Goal: Obtain resource: Download file/media

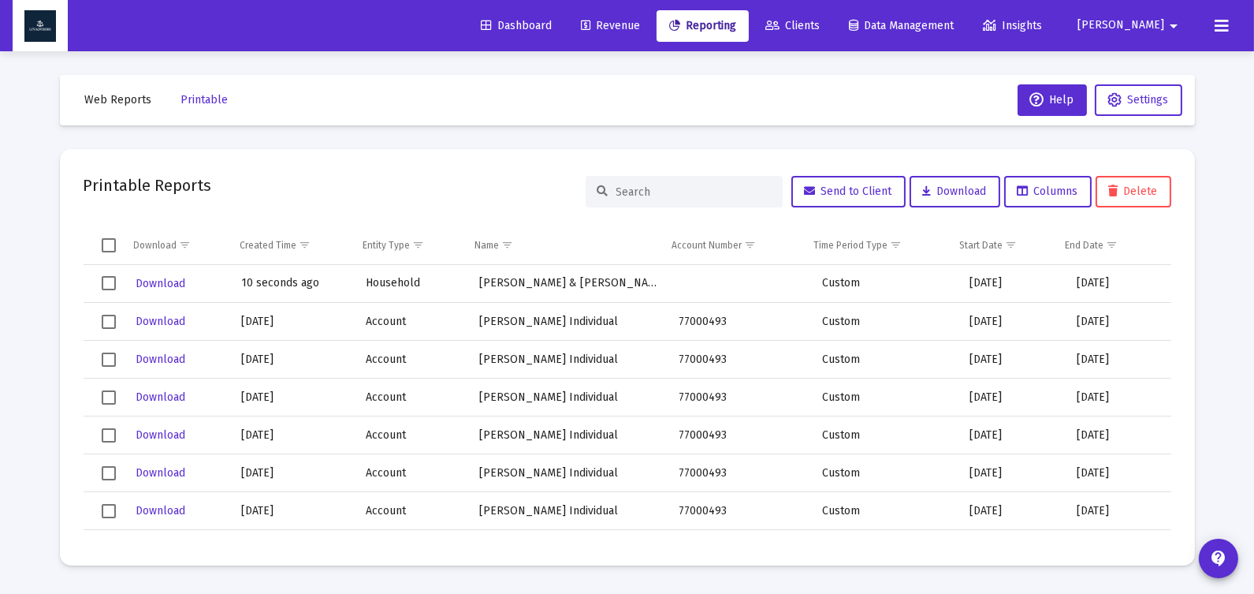
click at [110, 97] on span "Web Reports" at bounding box center [118, 99] width 67 height 13
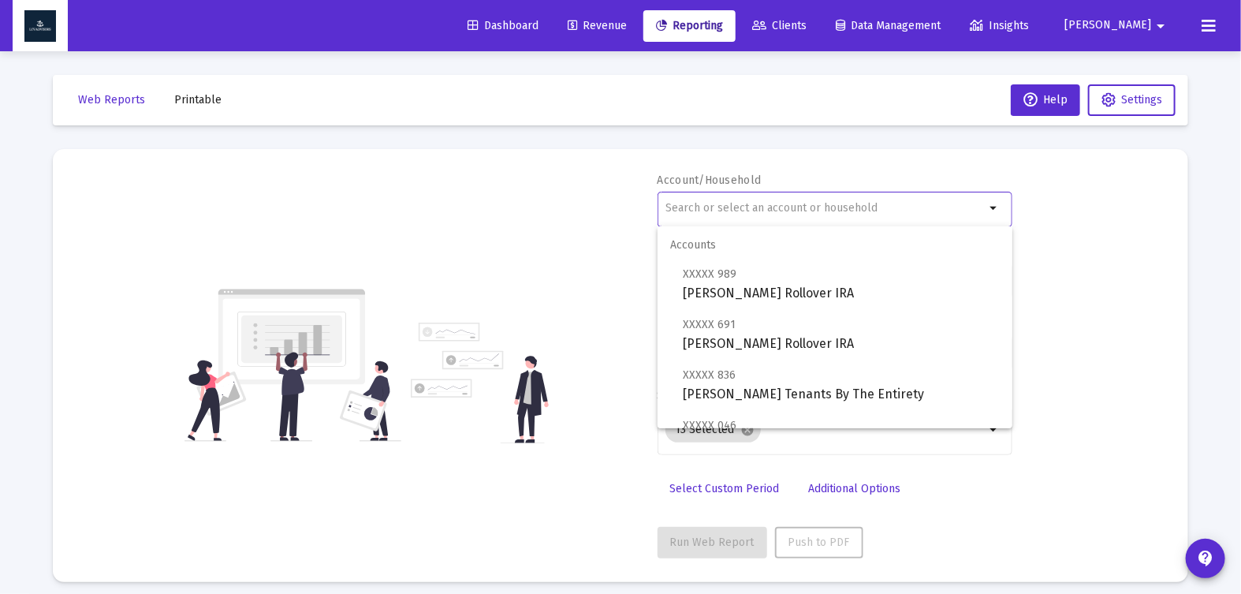
drag, startPoint x: 764, startPoint y: 209, endPoint x: 761, endPoint y: 220, distance: 11.5
click at [764, 209] on input "text" at bounding box center [824, 208] width 319 height 13
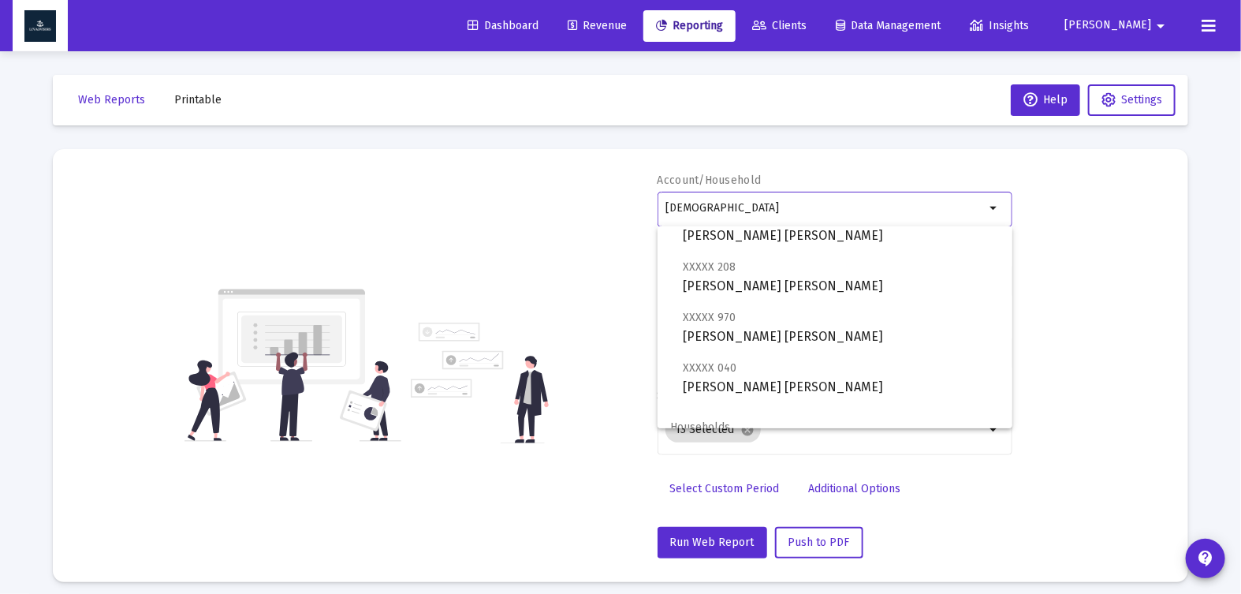
scroll to position [163, 0]
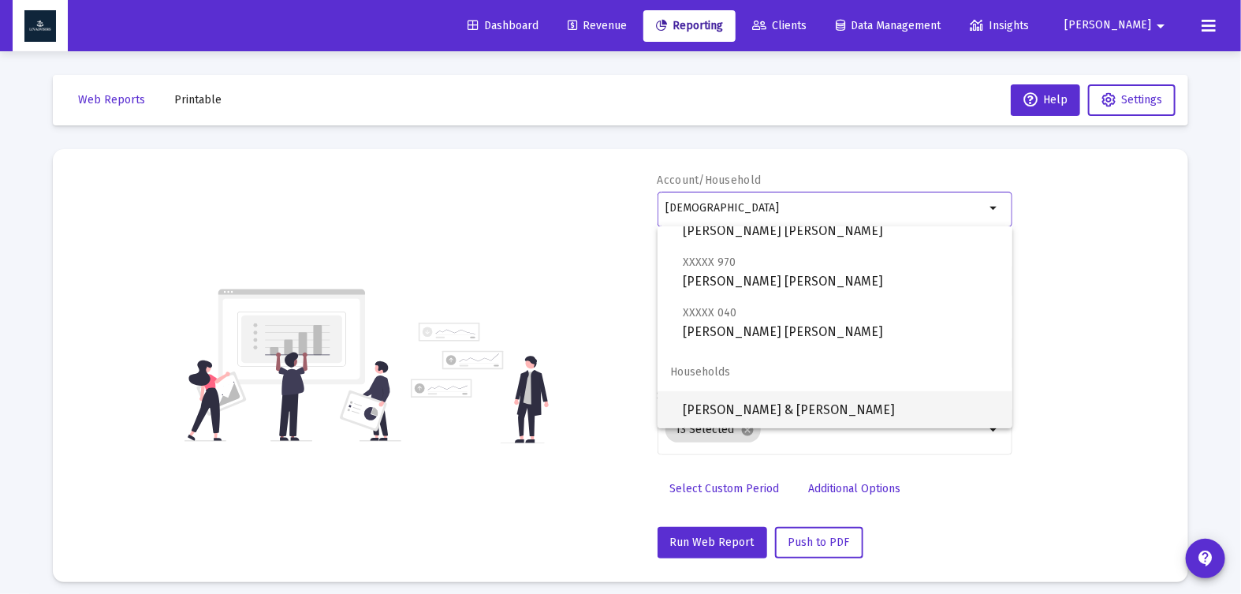
click at [881, 411] on span "[PERSON_NAME] & [PERSON_NAME]" at bounding box center [841, 410] width 317 height 38
type input "[PERSON_NAME] & [PERSON_NAME]"
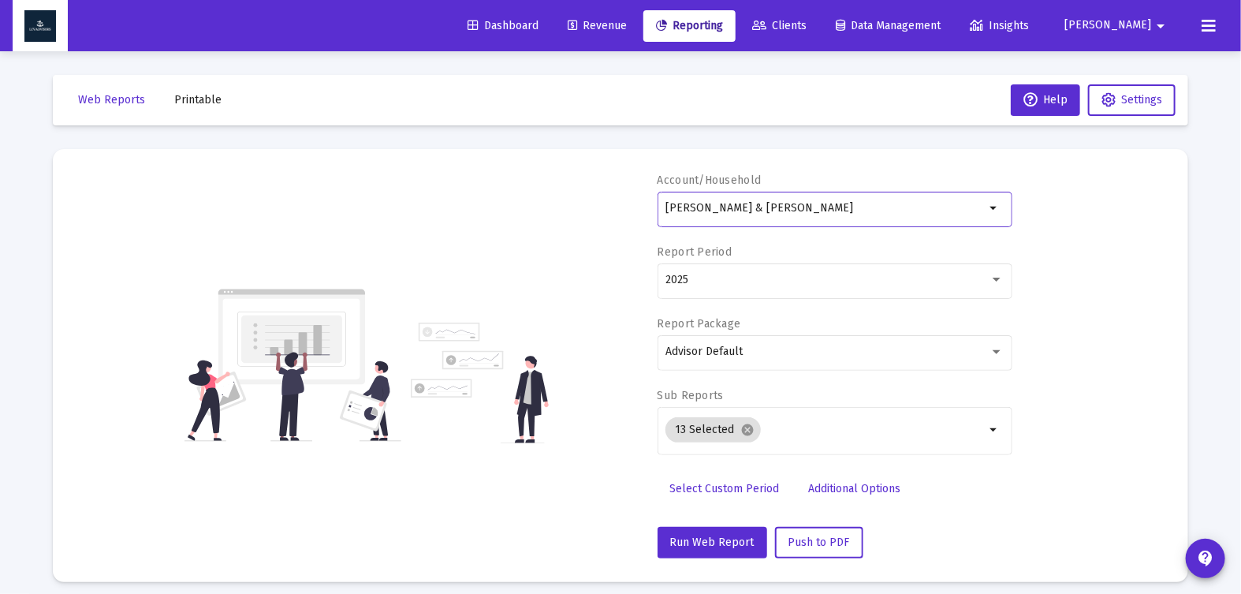
click at [836, 489] on span "Additional Options" at bounding box center [855, 488] width 92 height 13
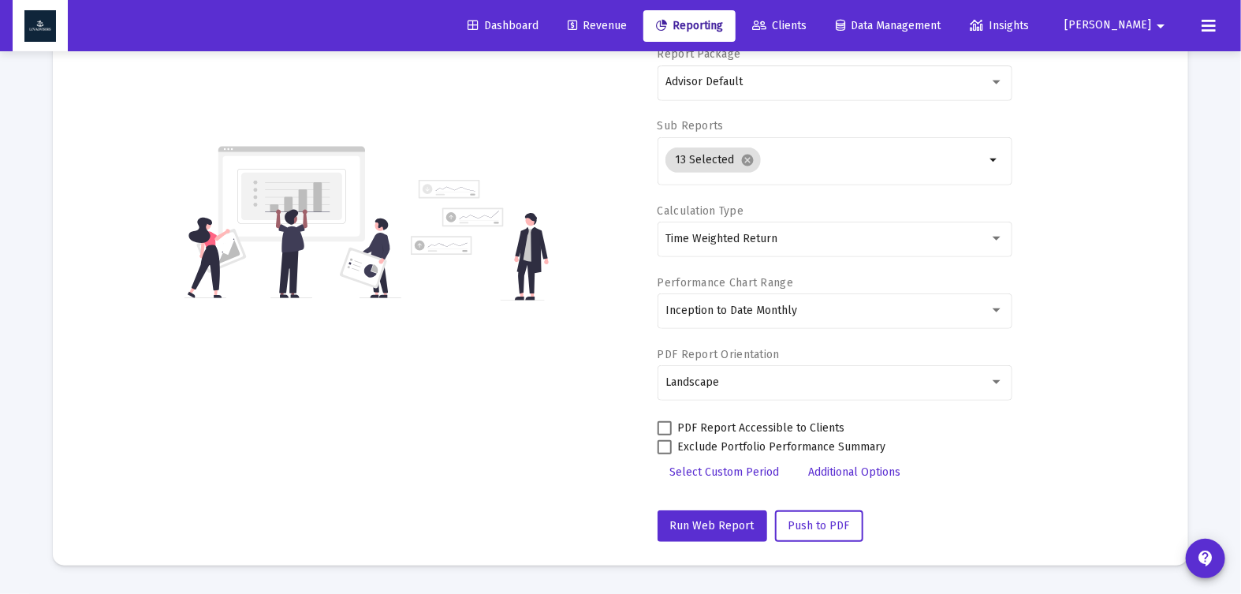
scroll to position [285, 0]
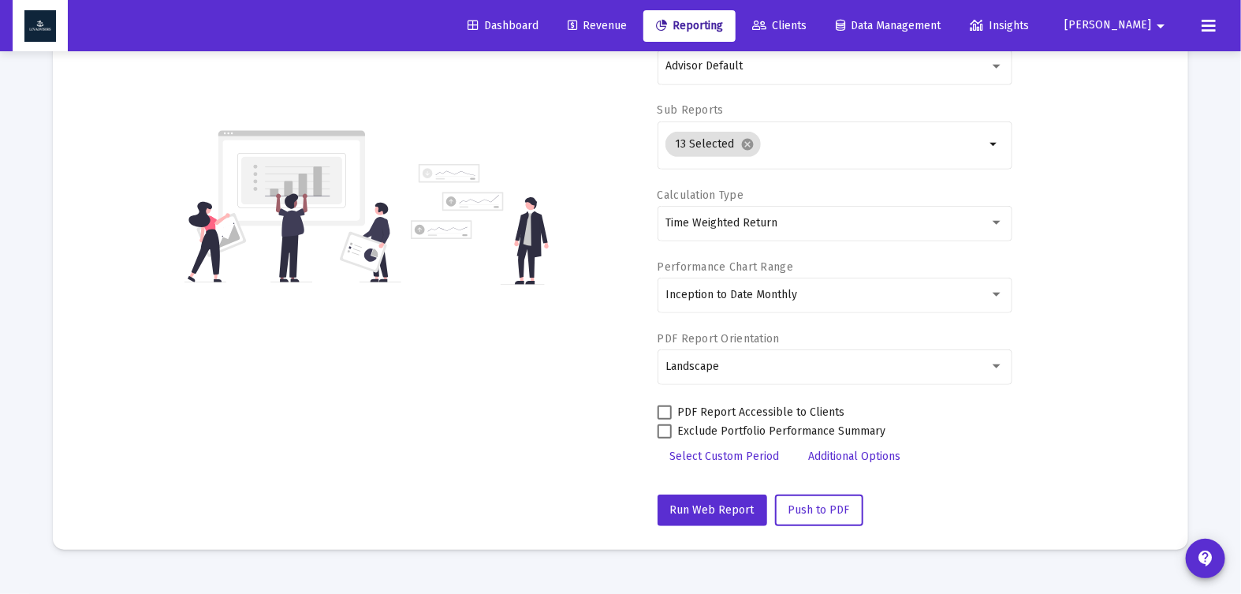
click at [730, 457] on span "Select Custom Period" at bounding box center [725, 455] width 110 height 13
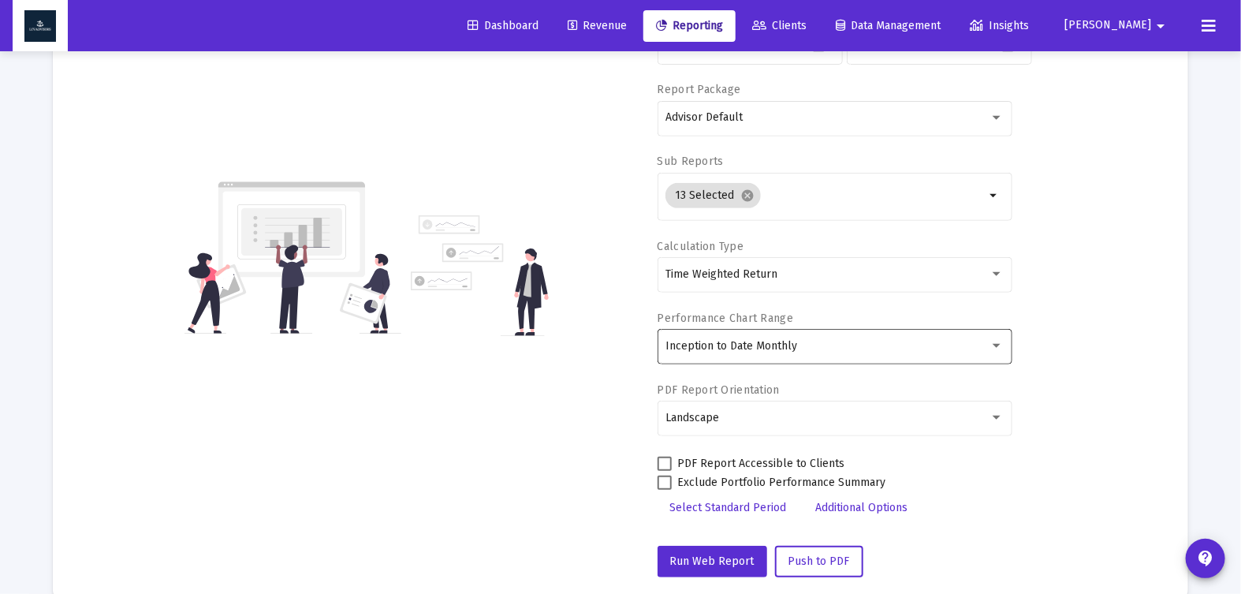
scroll to position [114, 0]
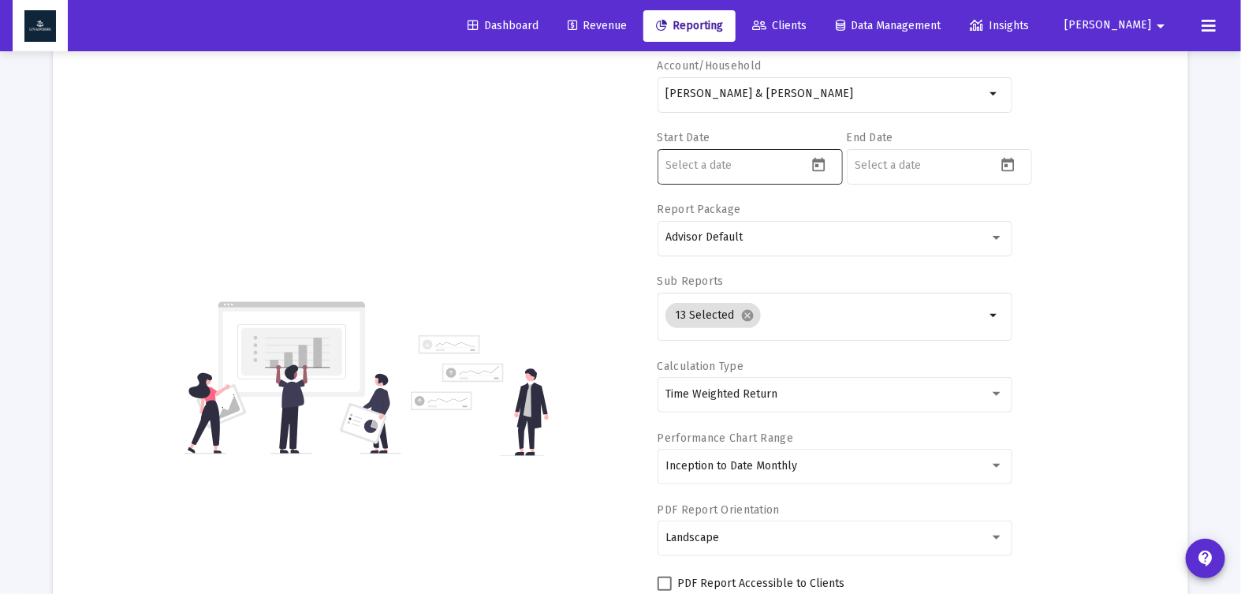
click at [814, 169] on icon "Open calendar" at bounding box center [818, 165] width 17 height 17
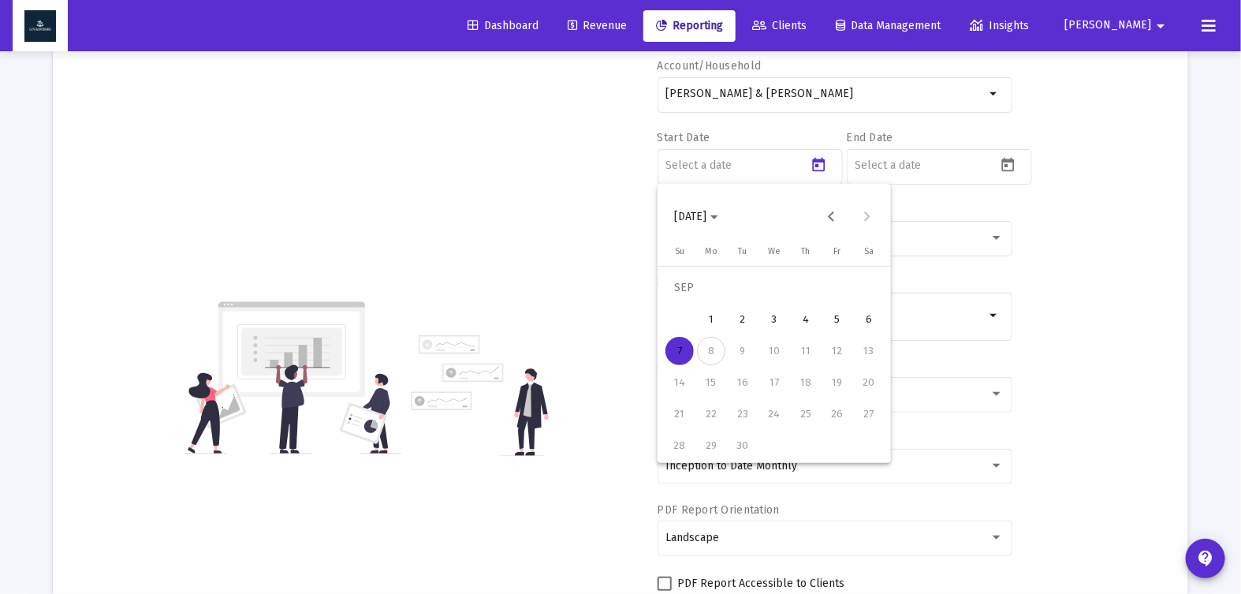
click at [718, 218] on icon "Choose month and year" at bounding box center [714, 217] width 8 height 4
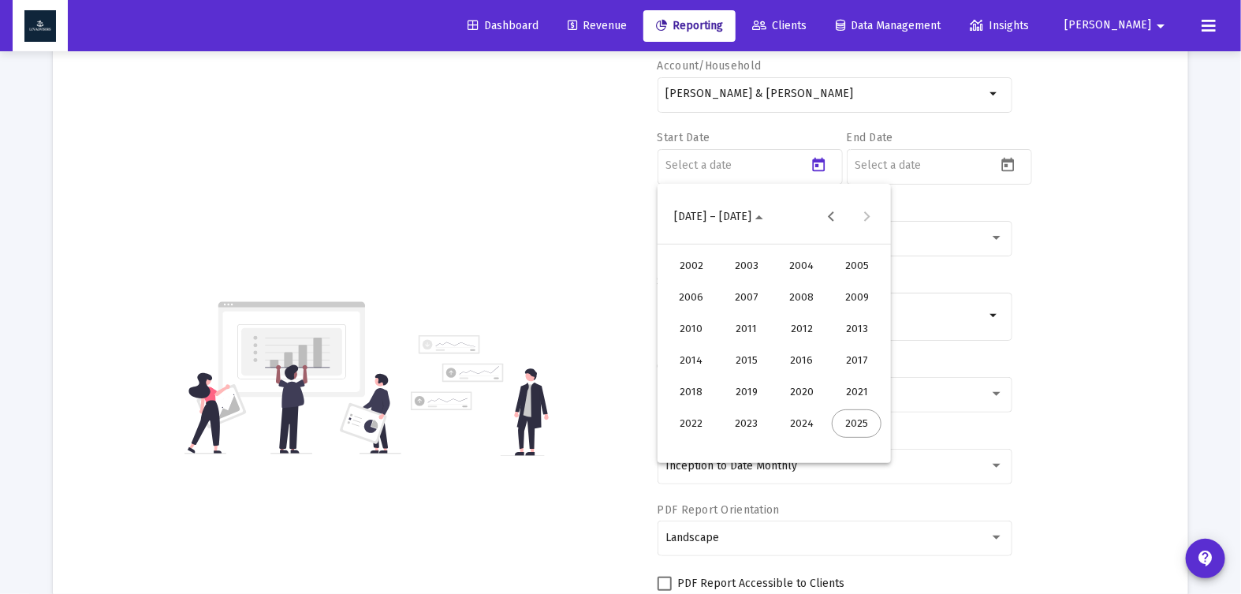
click at [803, 410] on div "2024" at bounding box center [802, 423] width 50 height 28
click at [686, 367] on div "SEP" at bounding box center [691, 360] width 50 height 28
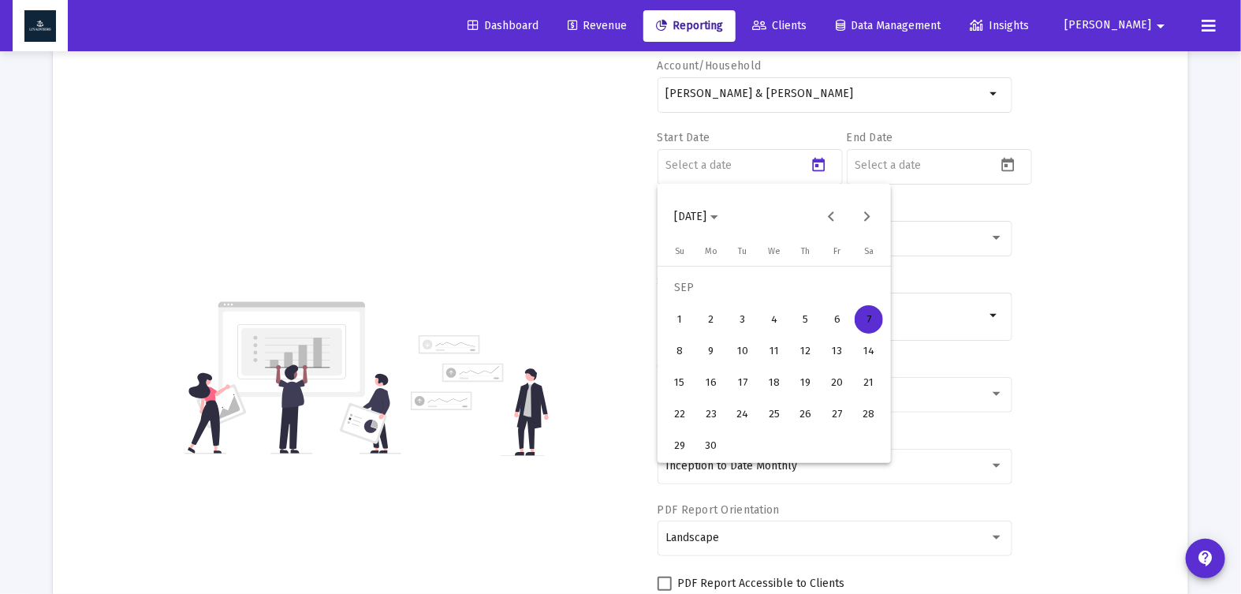
click at [699, 439] on div "30" at bounding box center [711, 445] width 28 height 28
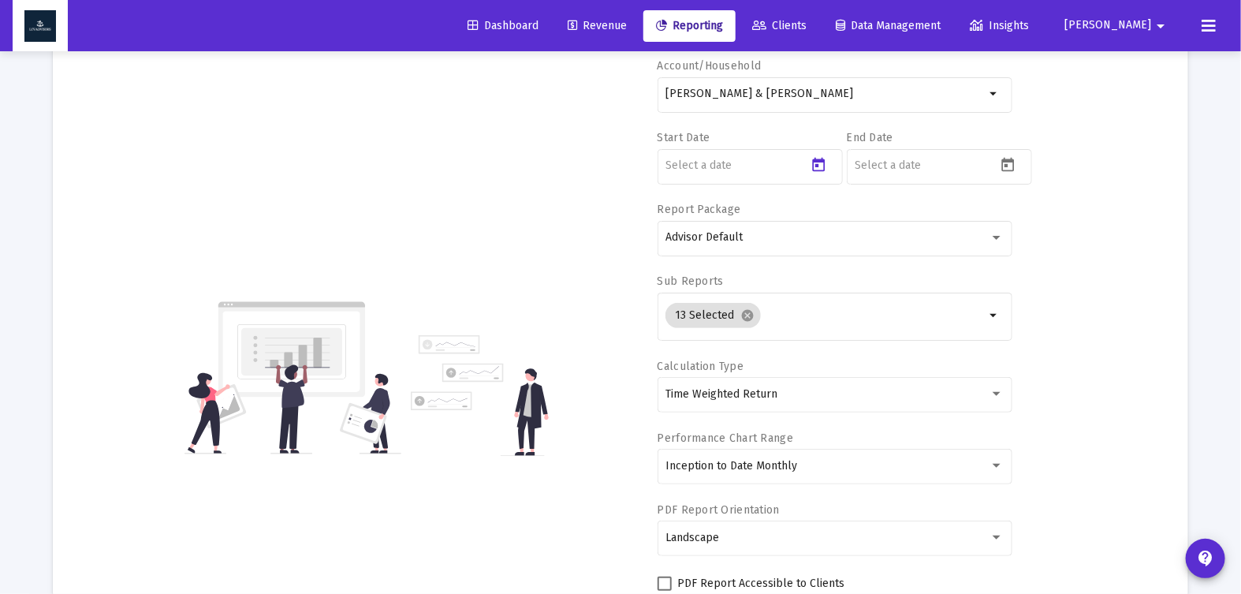
type input "[DATE]"
click at [1019, 164] on button "Open calendar" at bounding box center [1007, 164] width 23 height 23
click at [907, 210] on span "[DATE]" at bounding box center [885, 216] width 44 height 13
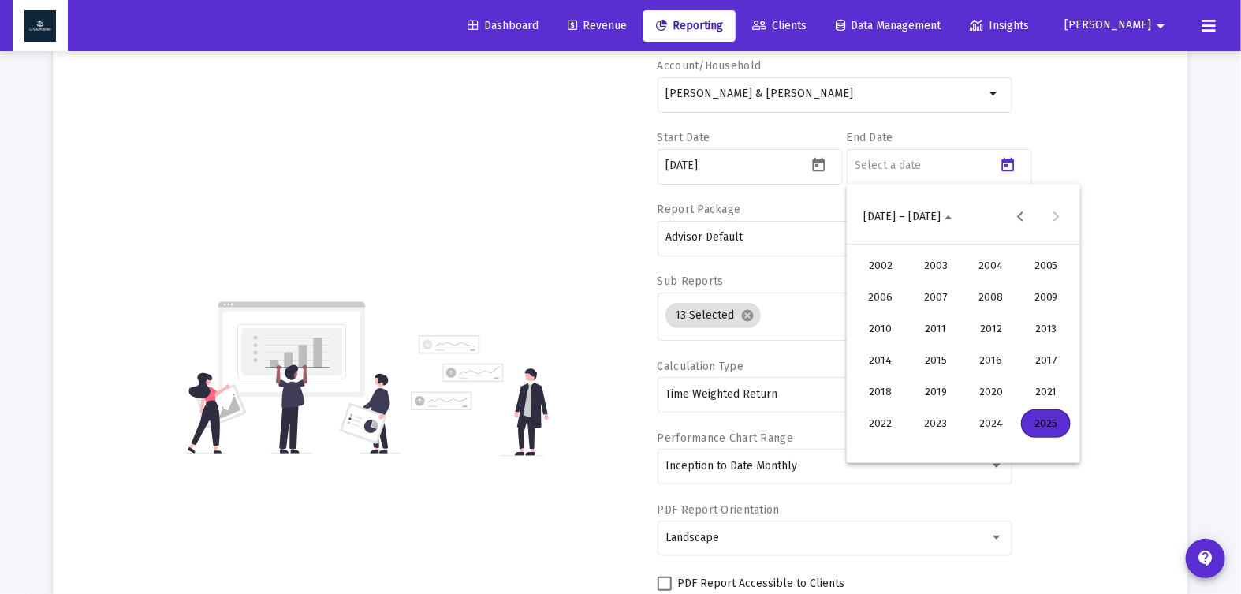
click at [982, 410] on div "2024" at bounding box center [991, 423] width 50 height 28
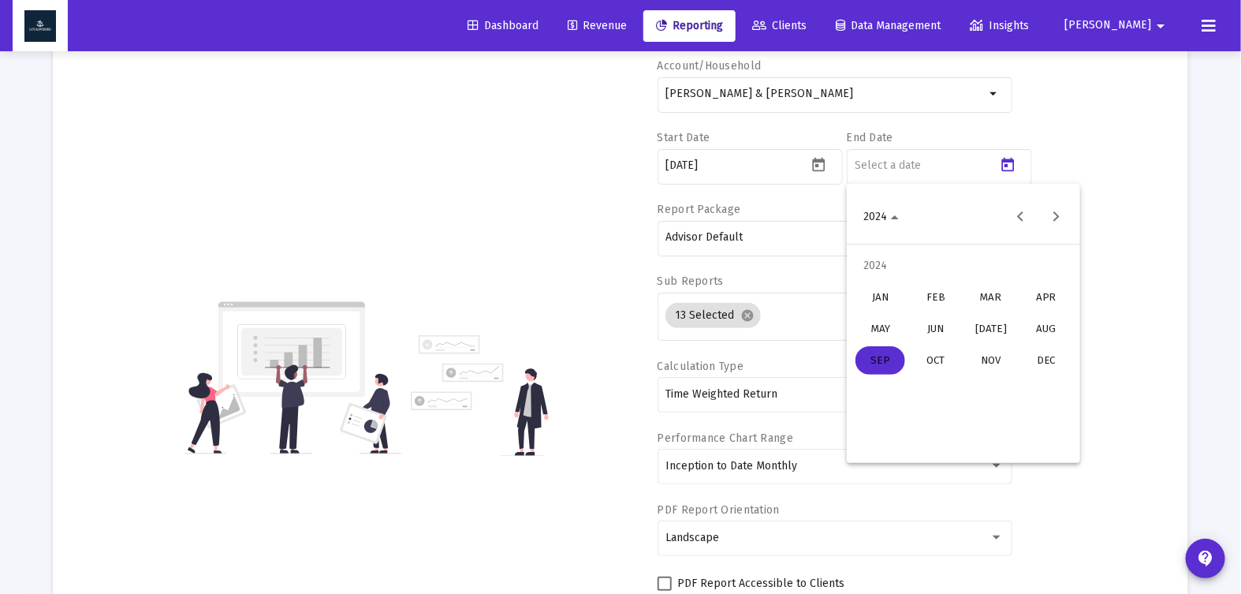
click at [1044, 356] on div "DEC" at bounding box center [1046, 360] width 50 height 28
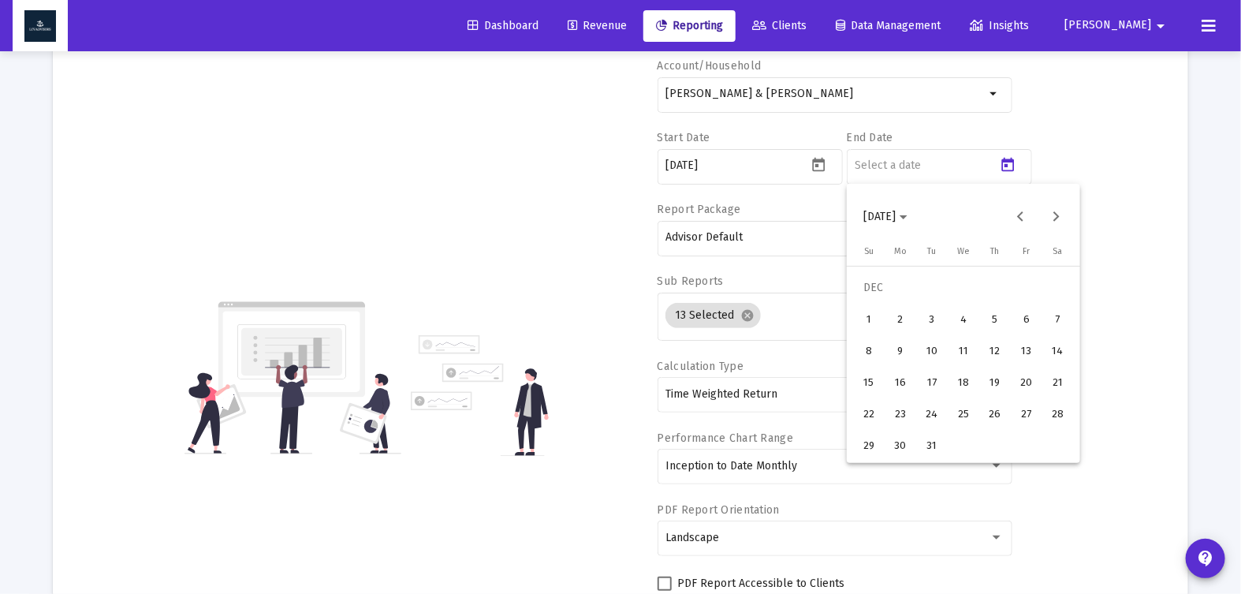
click at [926, 448] on div "31" at bounding box center [932, 445] width 28 height 28
type input "[DATE]"
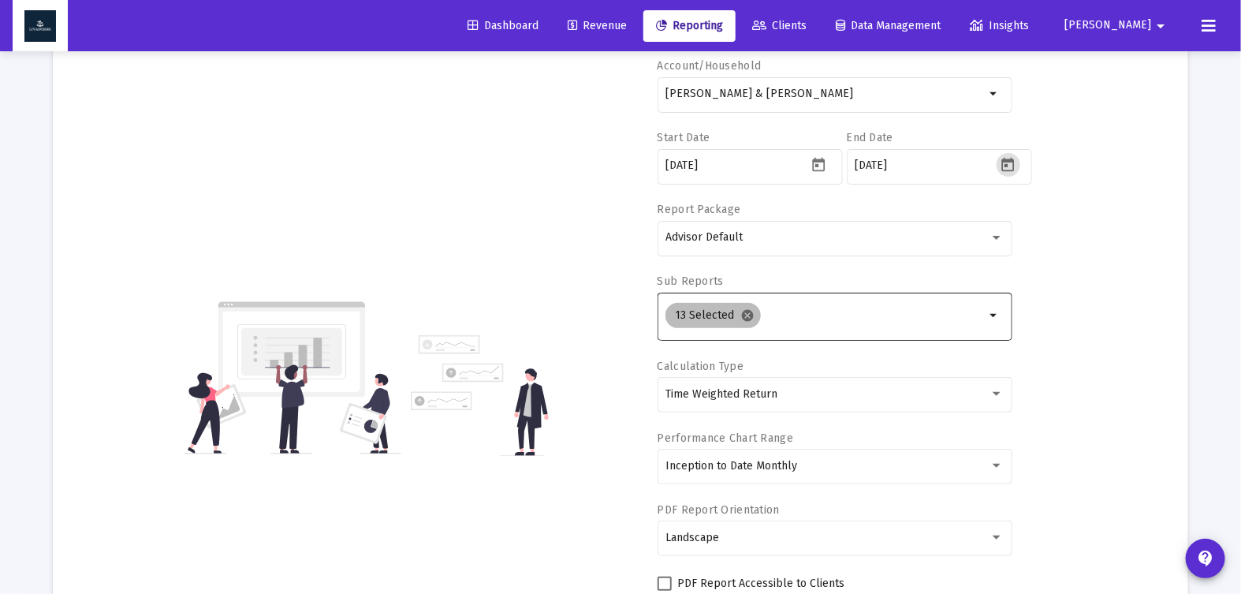
click at [742, 315] on mat-icon "cancel" at bounding box center [747, 315] width 14 height 14
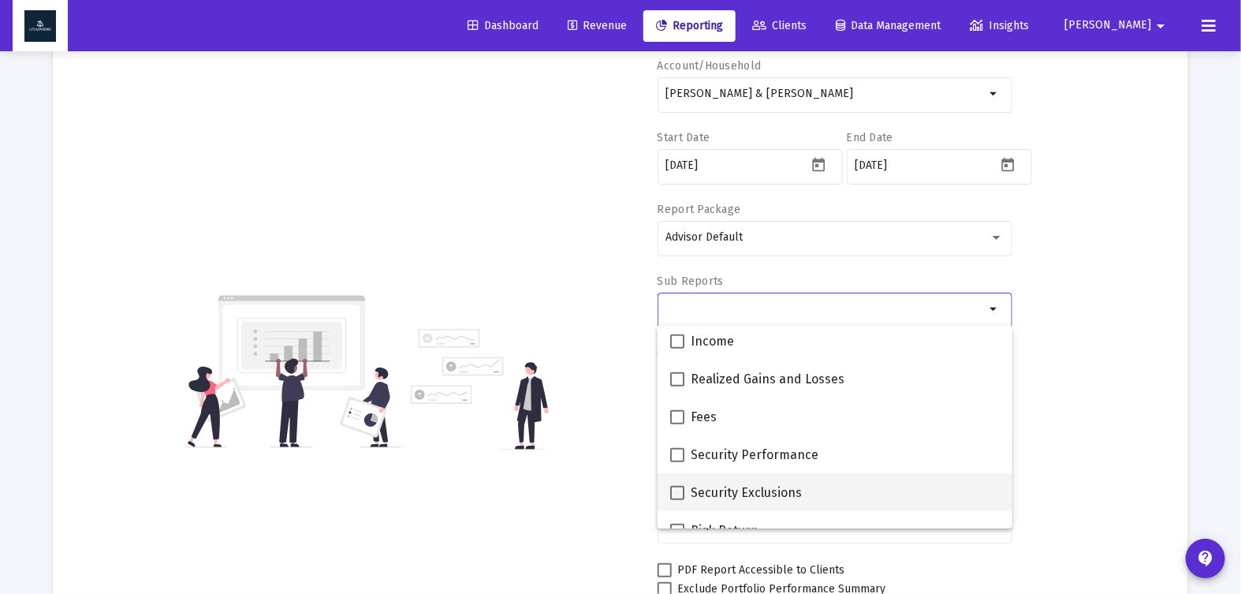
scroll to position [631, 0]
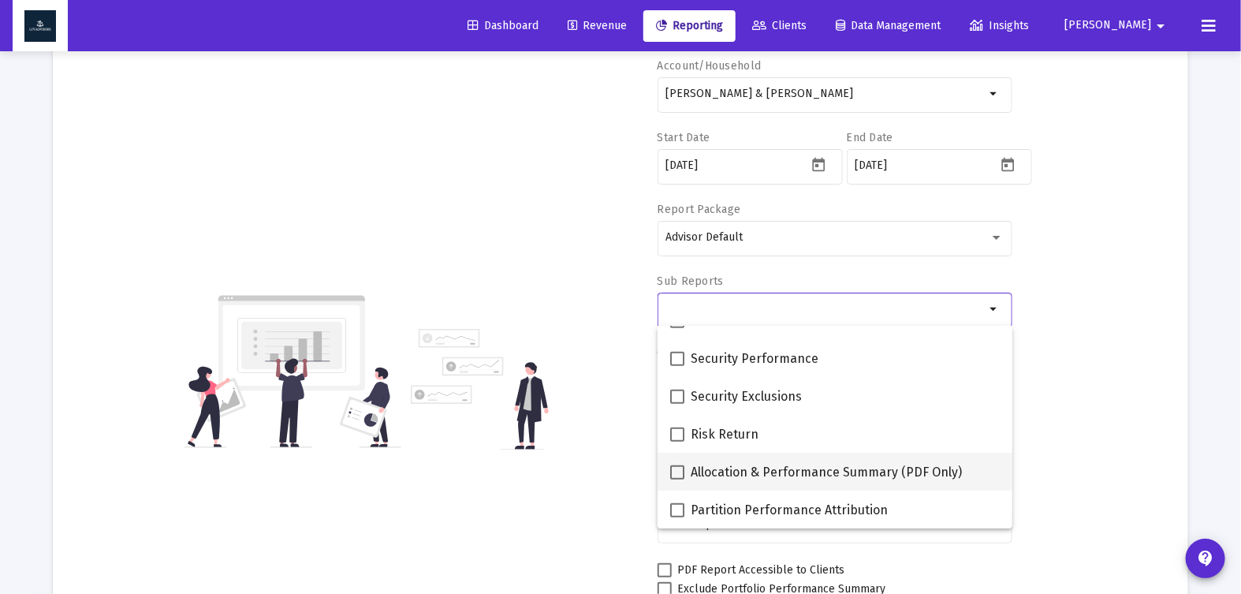
click at [800, 477] on span "Allocation & Performance Summary (PDF Only)" at bounding box center [826, 472] width 271 height 19
click at [677, 479] on input "Allocation & Performance Summary (PDF Only)" at bounding box center [676, 479] width 1 height 1
checkbox input "true"
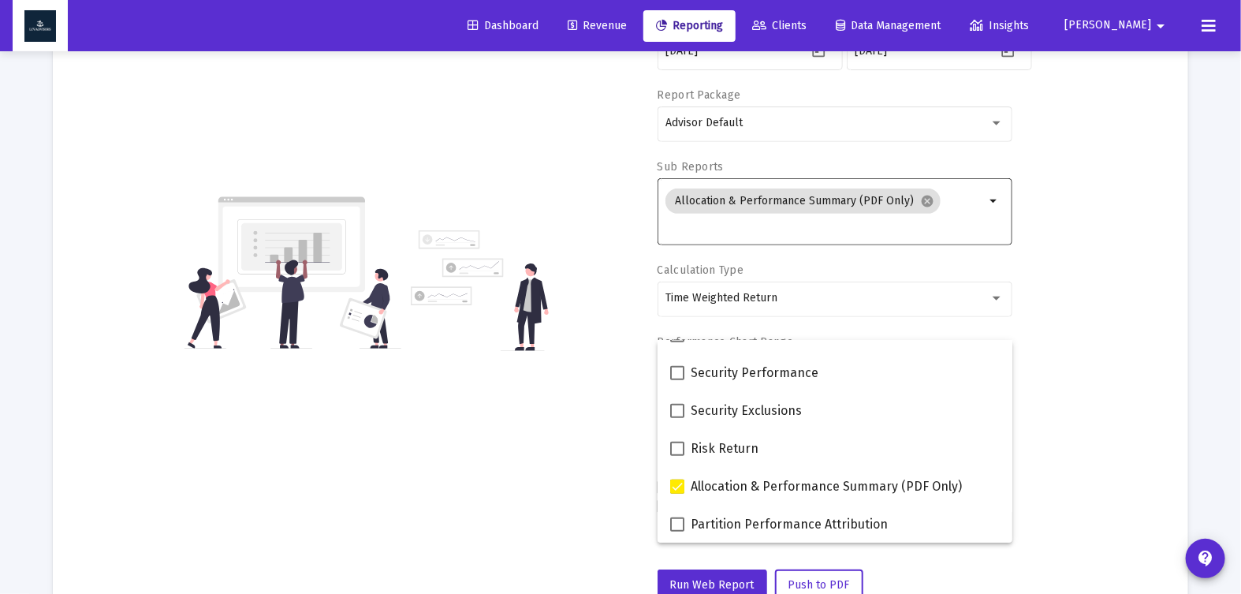
scroll to position [304, 0]
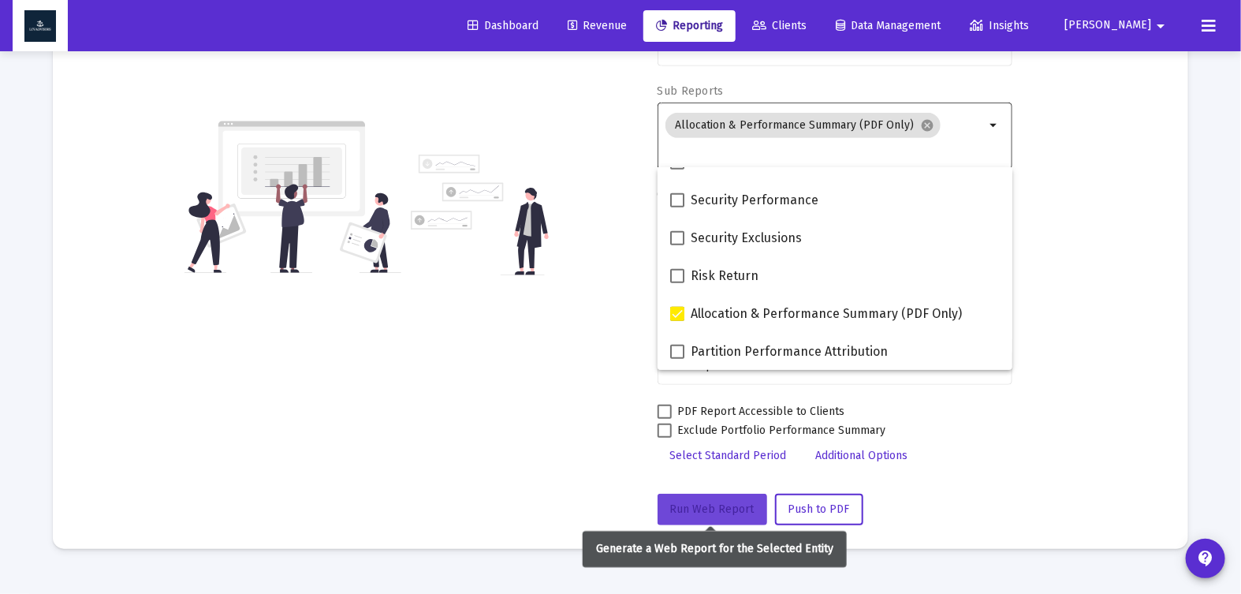
click at [723, 520] on button "Run Web Report" at bounding box center [712, 510] width 110 height 32
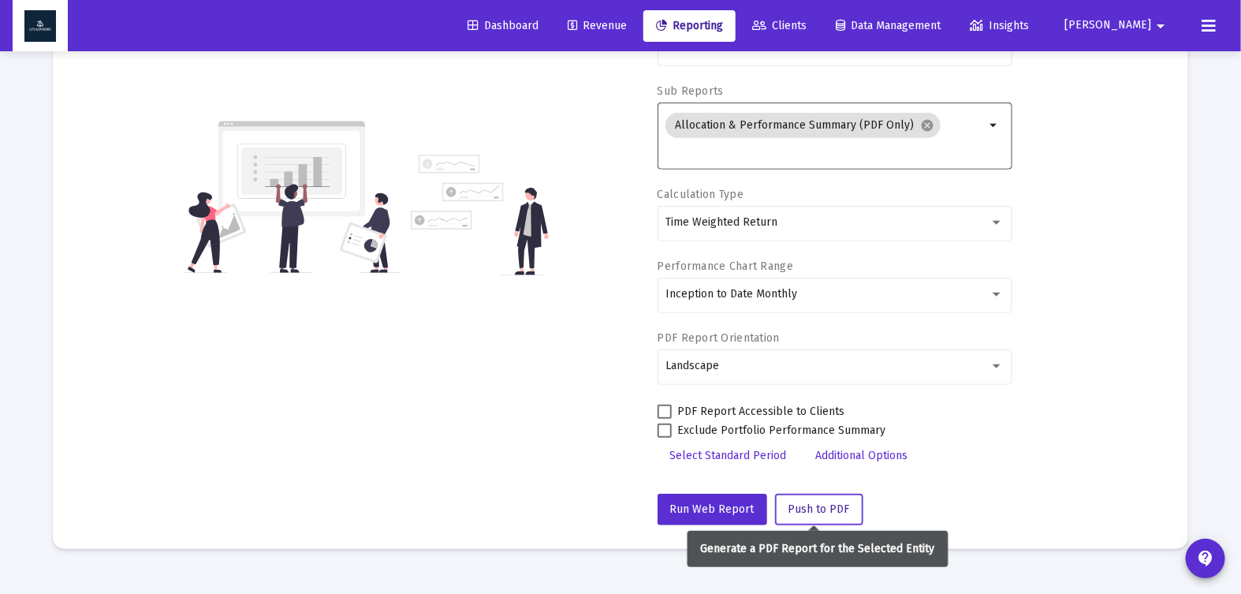
click at [806, 508] on span "Push to PDF" at bounding box center [818, 508] width 61 height 13
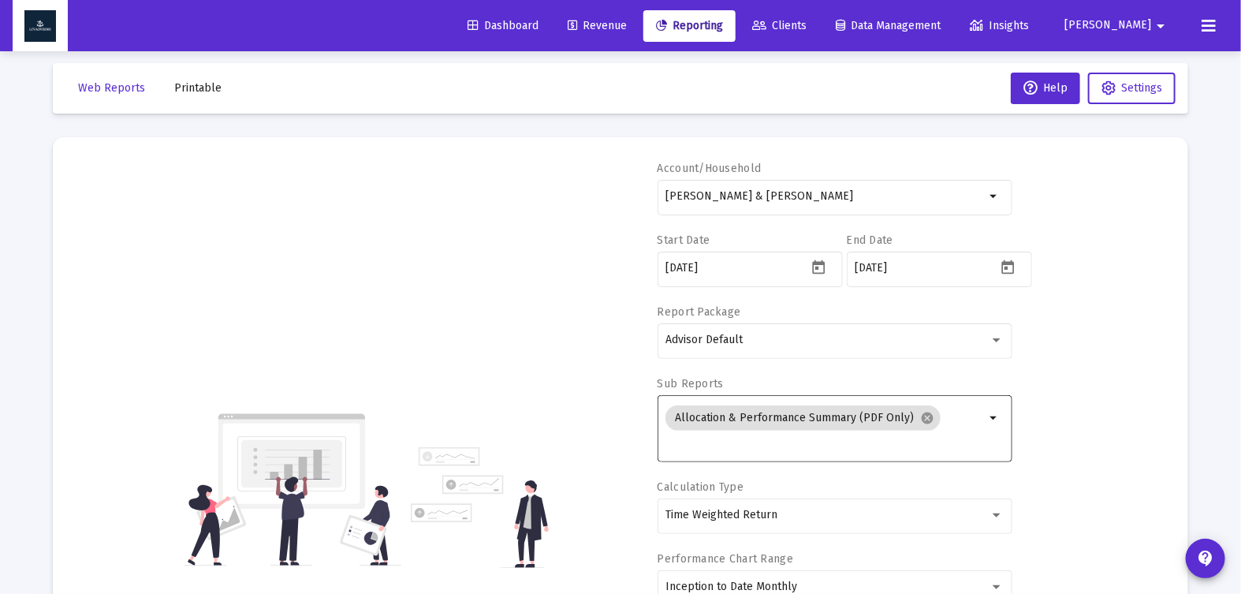
scroll to position [13, 0]
click at [196, 87] on span "Printable" at bounding box center [197, 86] width 47 height 13
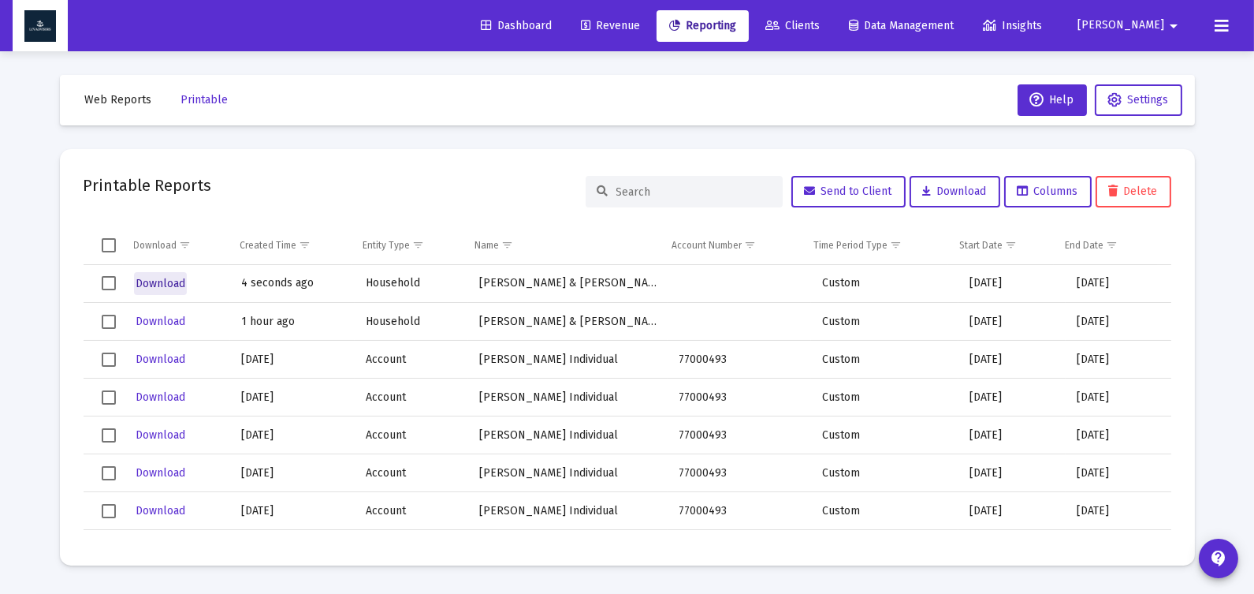
click at [165, 282] on span "Download" at bounding box center [161, 283] width 50 height 13
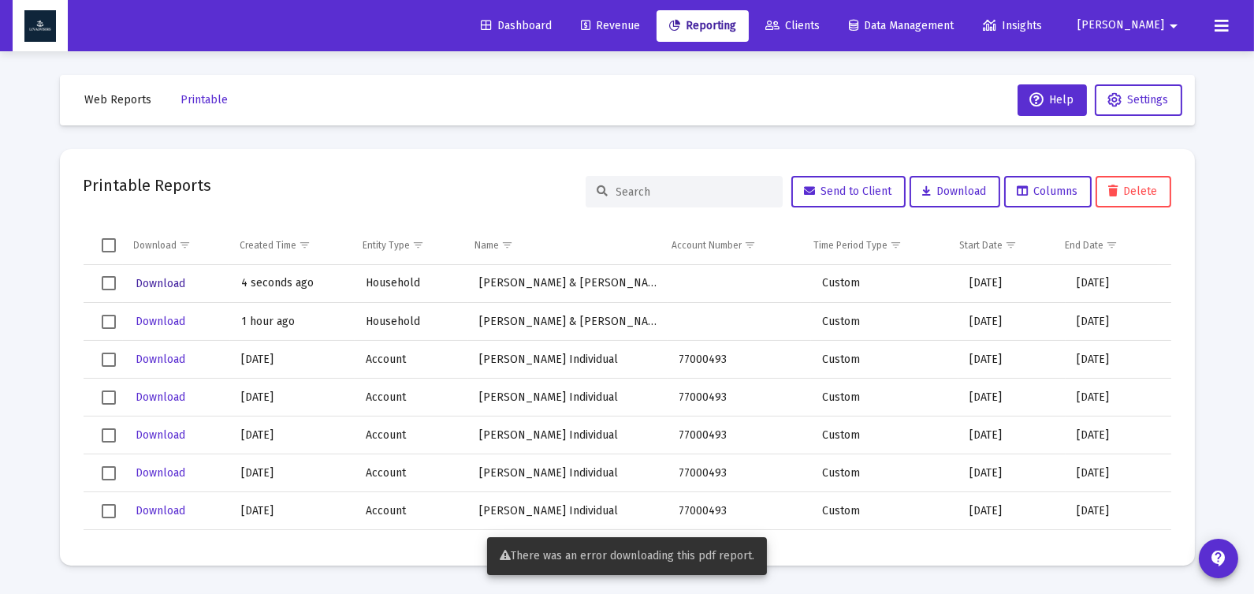
click at [167, 284] on span "Download" at bounding box center [161, 283] width 50 height 13
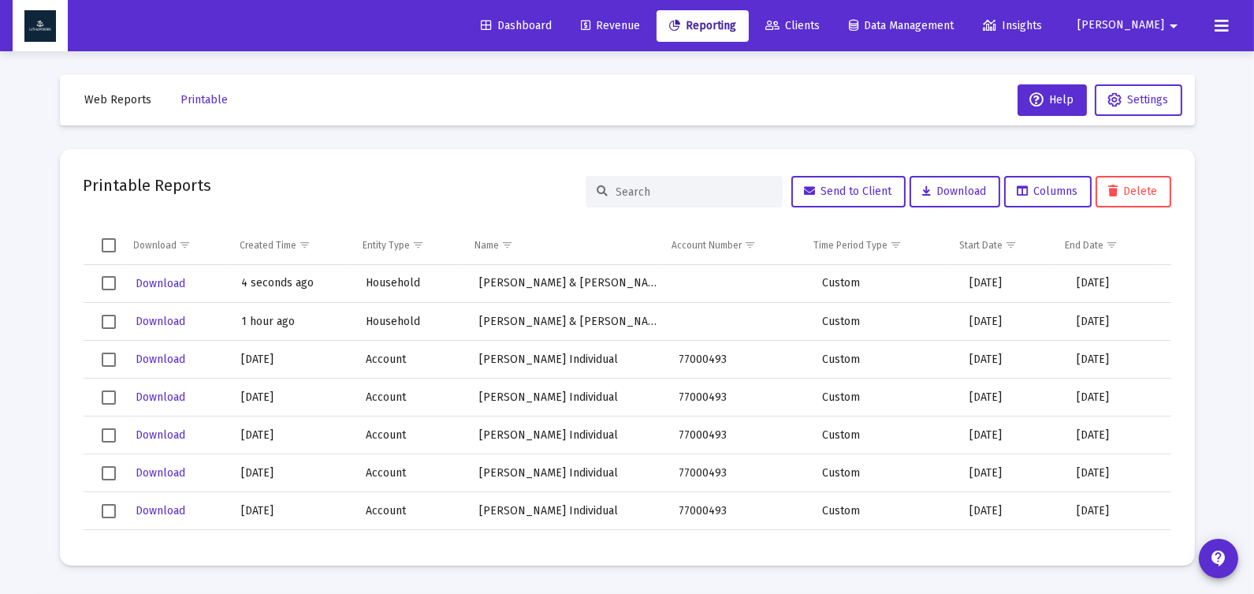
click at [123, 106] on span "Web Reports" at bounding box center [118, 99] width 67 height 13
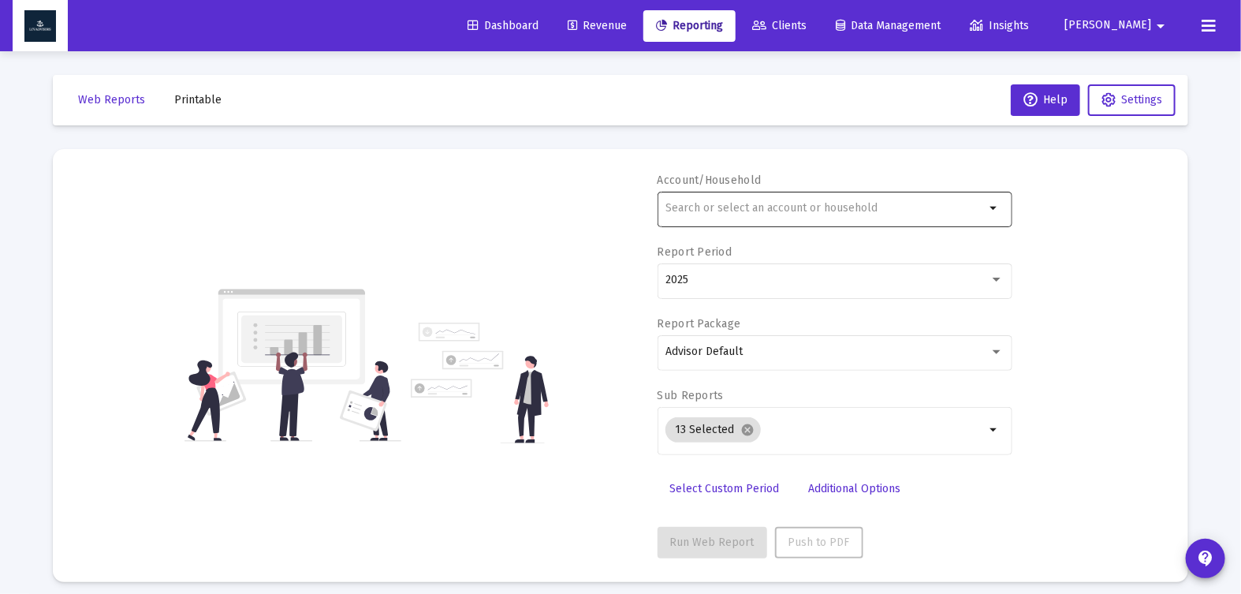
click at [757, 207] on input "text" at bounding box center [824, 208] width 319 height 13
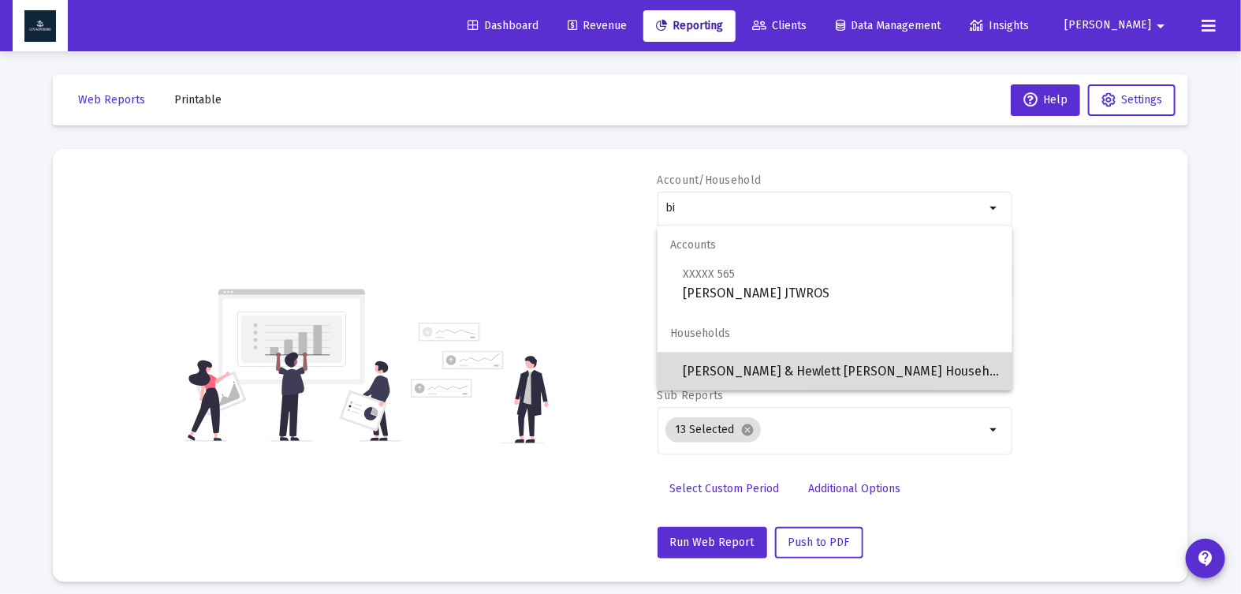
click at [773, 365] on span "[PERSON_NAME] & Hewlett [PERSON_NAME] Household" at bounding box center [841, 371] width 317 height 38
type input "[PERSON_NAME] & Hewlett [PERSON_NAME] Household"
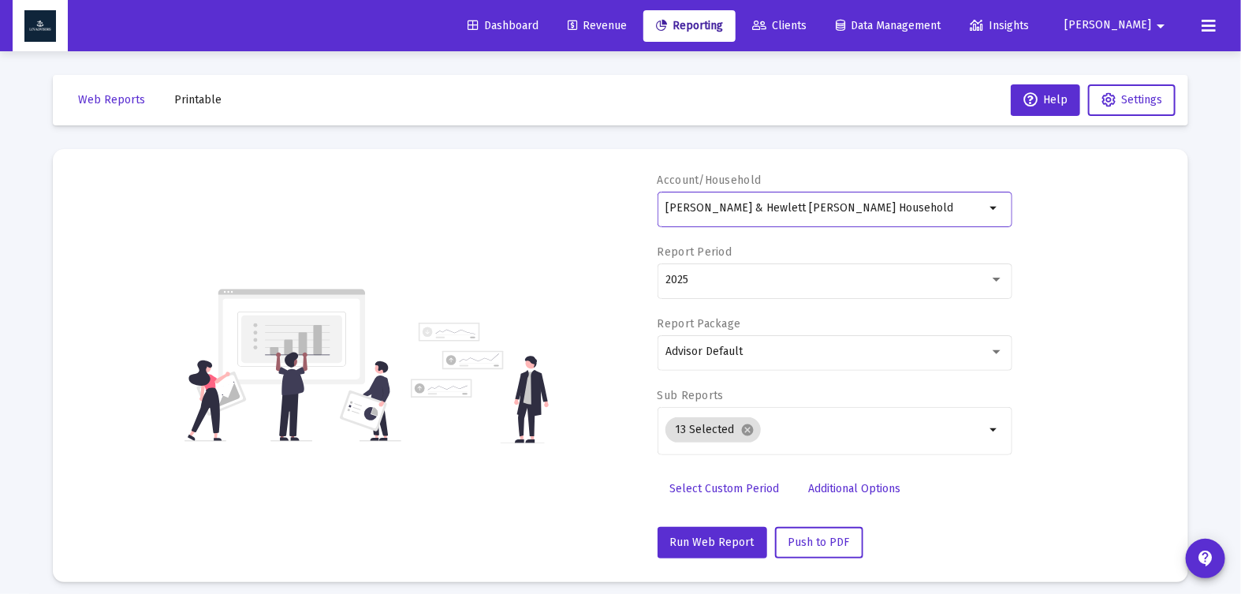
click at [715, 493] on span "Select Custom Period" at bounding box center [725, 488] width 110 height 13
click at [819, 277] on icon "Open calendar" at bounding box center [818, 279] width 17 height 17
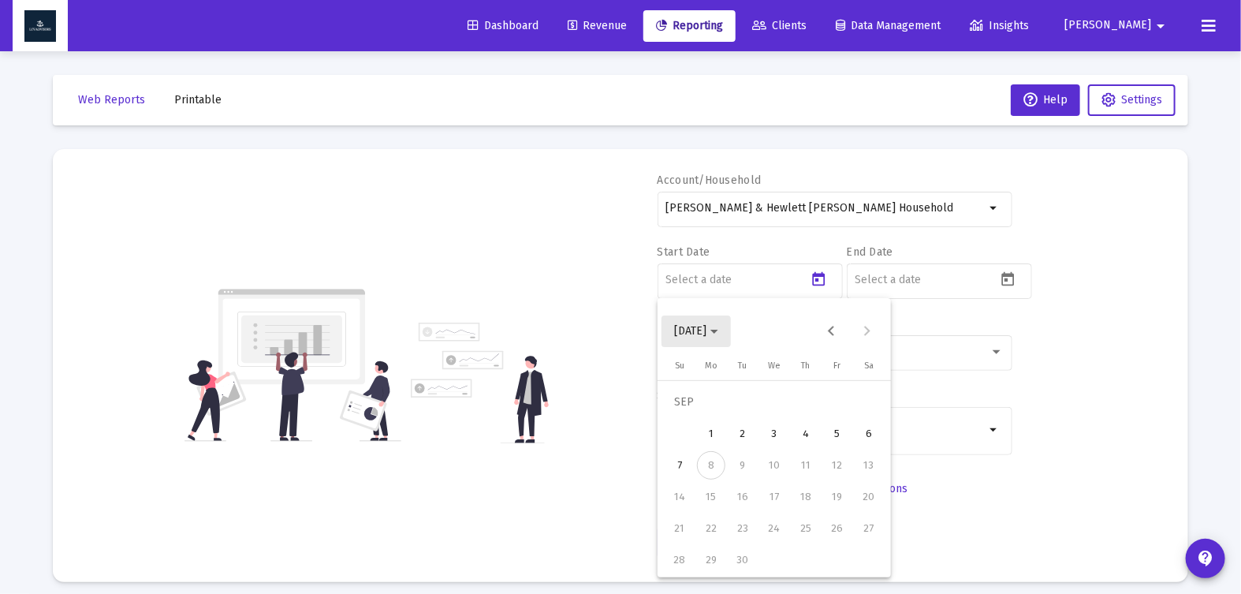
click at [718, 330] on polygon "Choose month and year" at bounding box center [714, 332] width 8 height 4
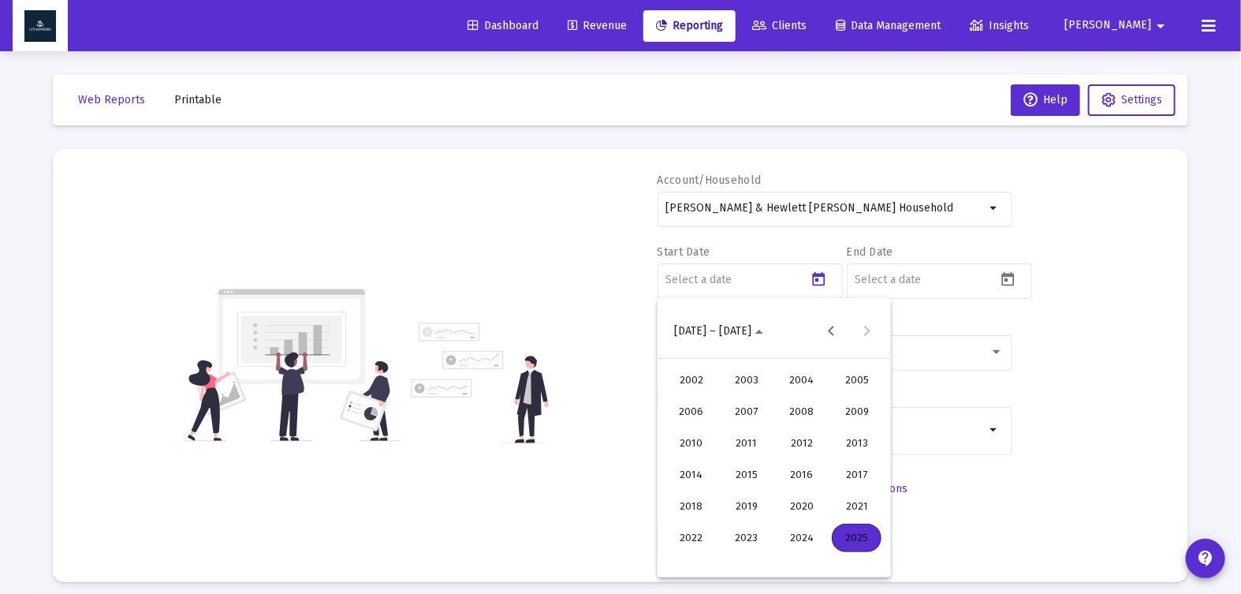
click at [760, 530] on div "2023" at bounding box center [746, 537] width 50 height 28
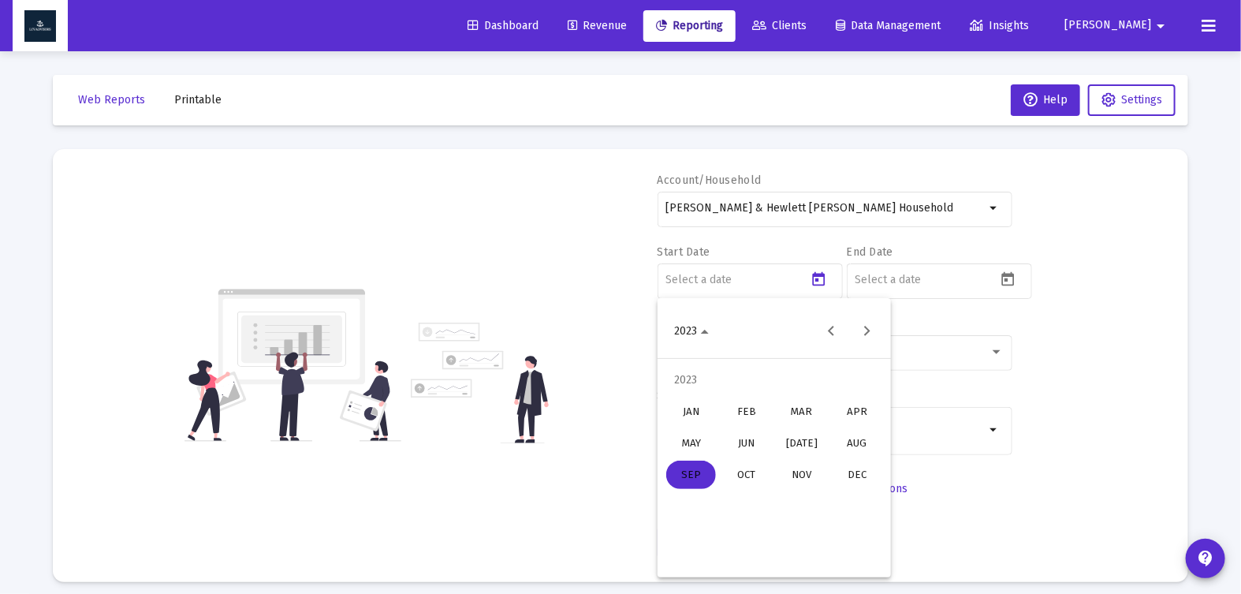
click at [861, 473] on div "DEC" at bounding box center [857, 474] width 50 height 28
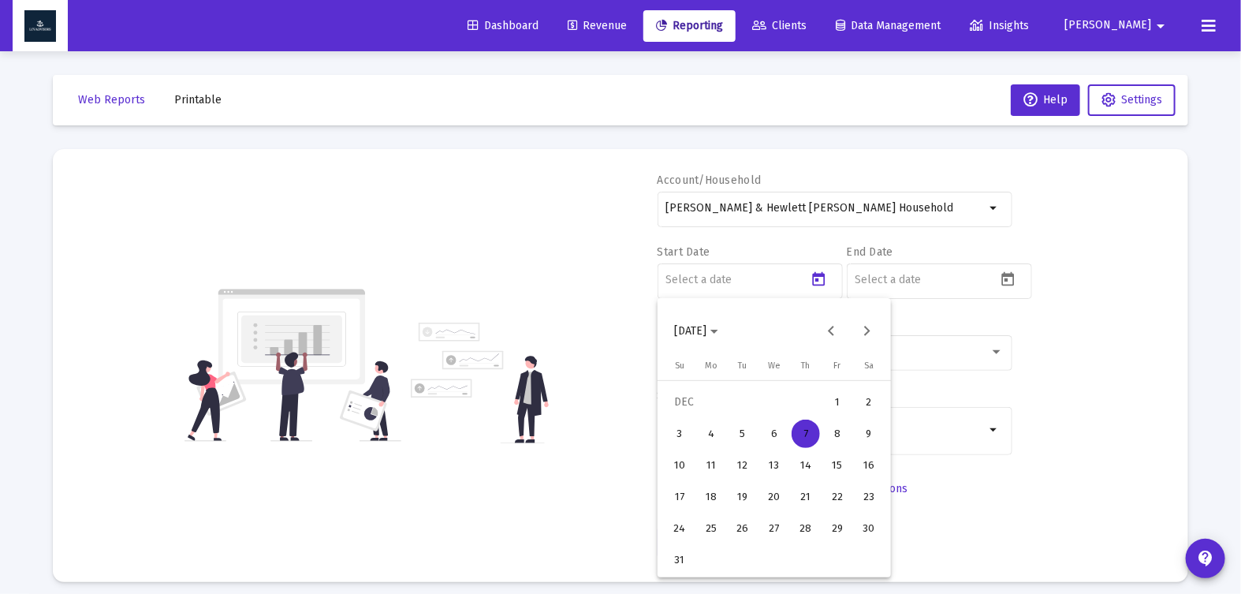
click at [675, 561] on div "31" at bounding box center [679, 560] width 28 height 28
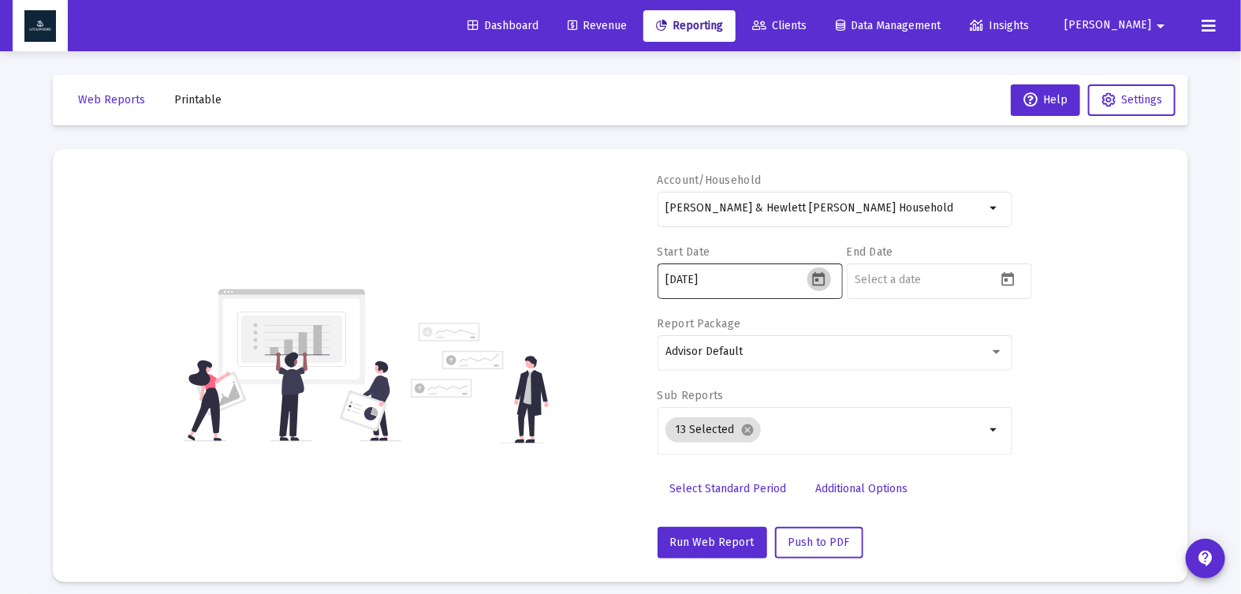
click at [821, 275] on icon "Open calendar" at bounding box center [819, 279] width 13 height 14
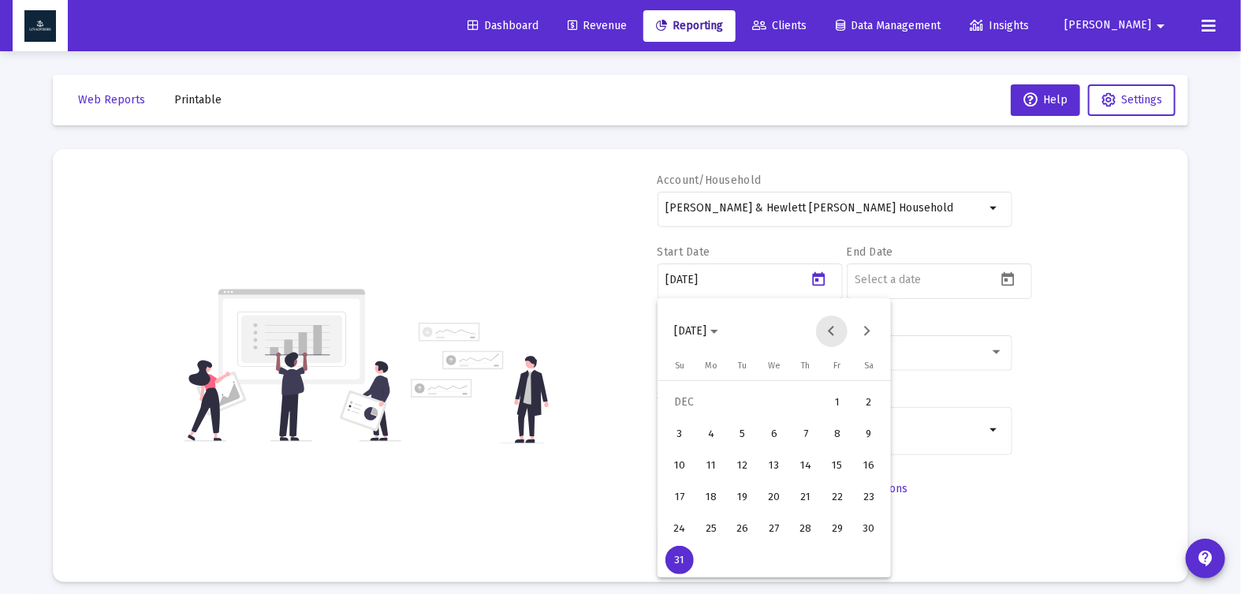
click at [836, 332] on button "Previous month" at bounding box center [832, 331] width 32 height 32
click at [832, 327] on button "Previous month" at bounding box center [832, 331] width 32 height 32
click at [868, 523] on div "30" at bounding box center [869, 528] width 28 height 28
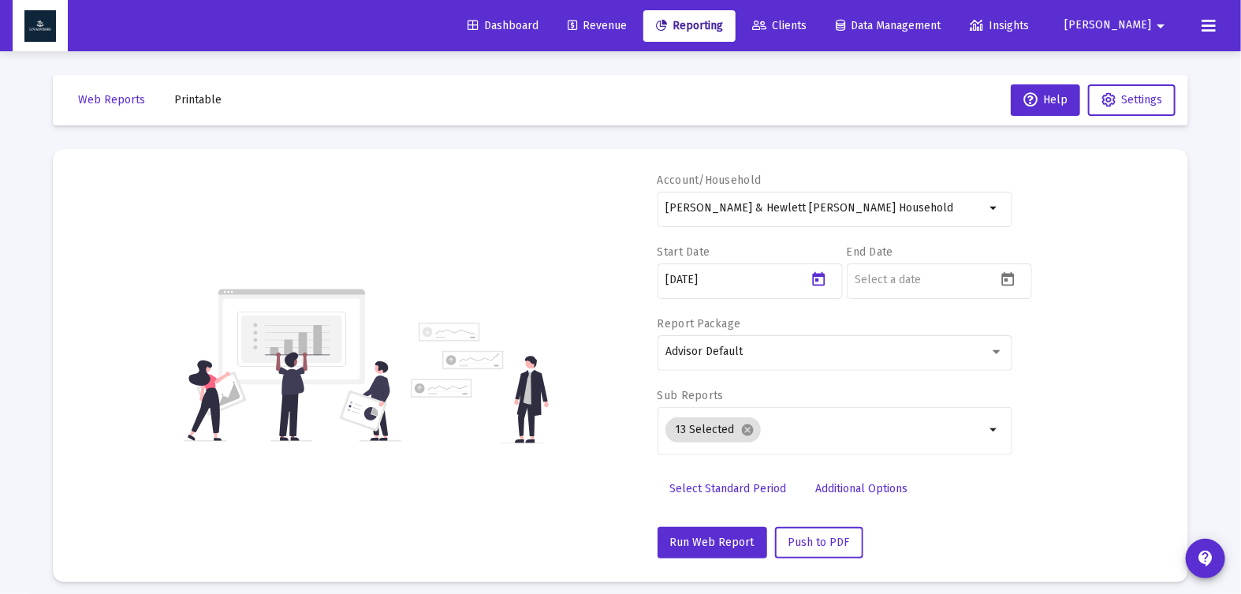
type input "[DATE]"
click at [1008, 273] on icon "Open calendar" at bounding box center [1008, 279] width 13 height 14
click at [907, 333] on span "[DATE]" at bounding box center [885, 330] width 44 height 13
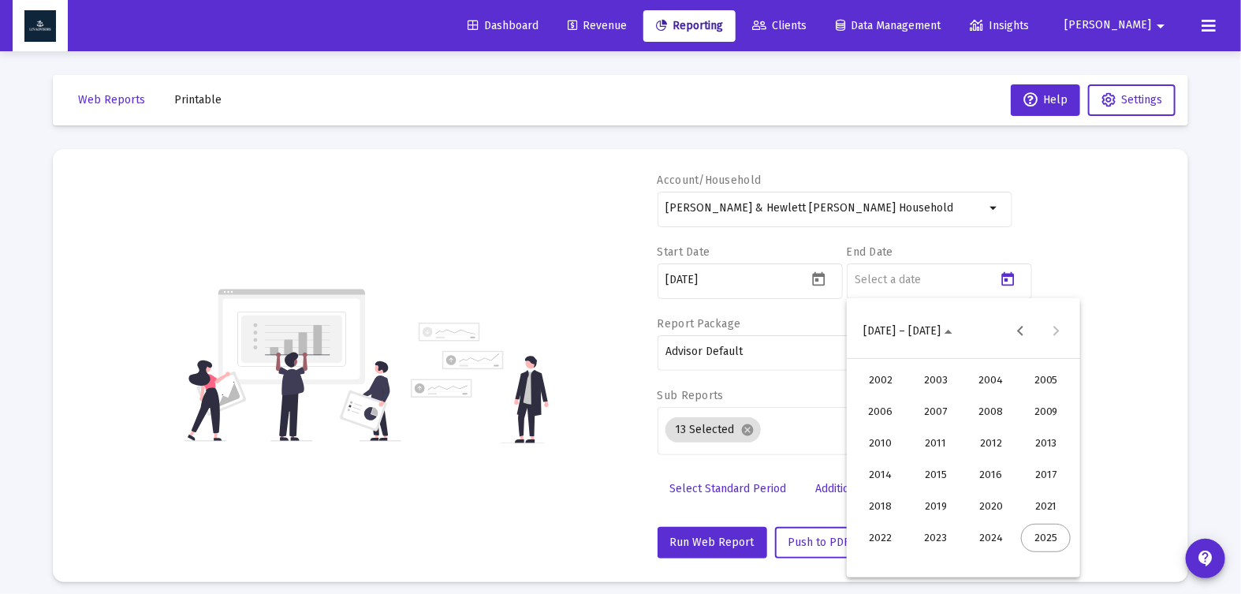
click at [922, 538] on div "2023" at bounding box center [936, 537] width 50 height 28
click at [881, 477] on div "SEP" at bounding box center [880, 474] width 50 height 28
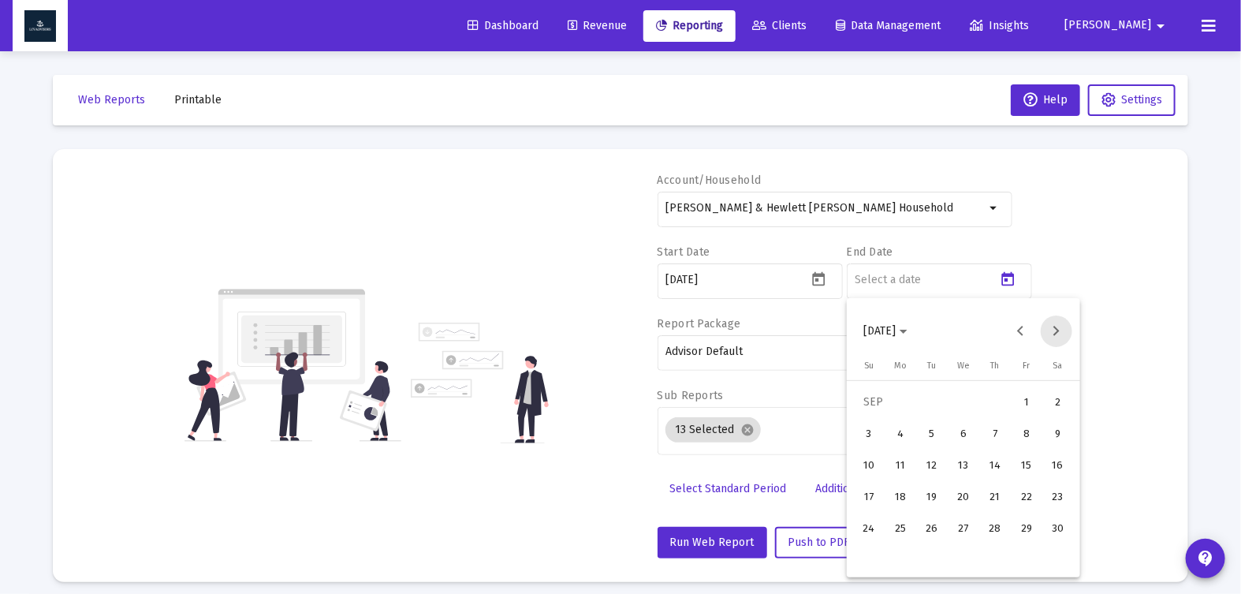
click at [1060, 328] on button "Next month" at bounding box center [1057, 331] width 32 height 32
click at [1059, 346] on div "[DATE]" at bounding box center [963, 331] width 225 height 32
click at [1060, 331] on button "Next month" at bounding box center [1057, 331] width 32 height 32
click at [877, 553] on div "31" at bounding box center [869, 560] width 28 height 28
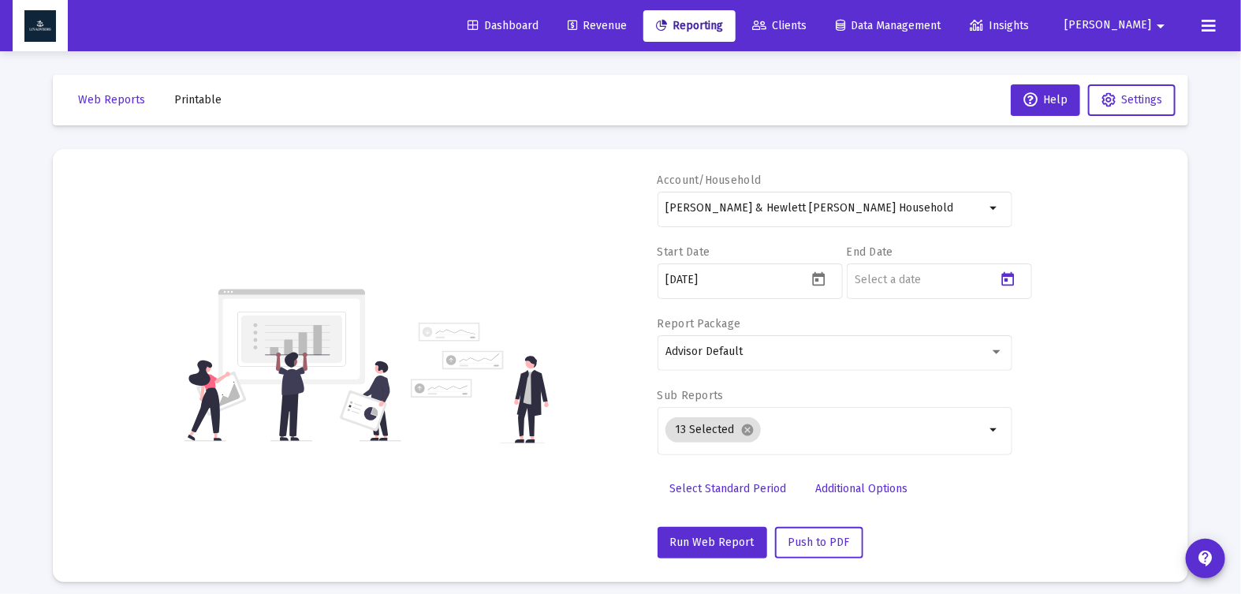
type input "[DATE]"
click at [745, 429] on mat-icon "cancel" at bounding box center [747, 430] width 14 height 14
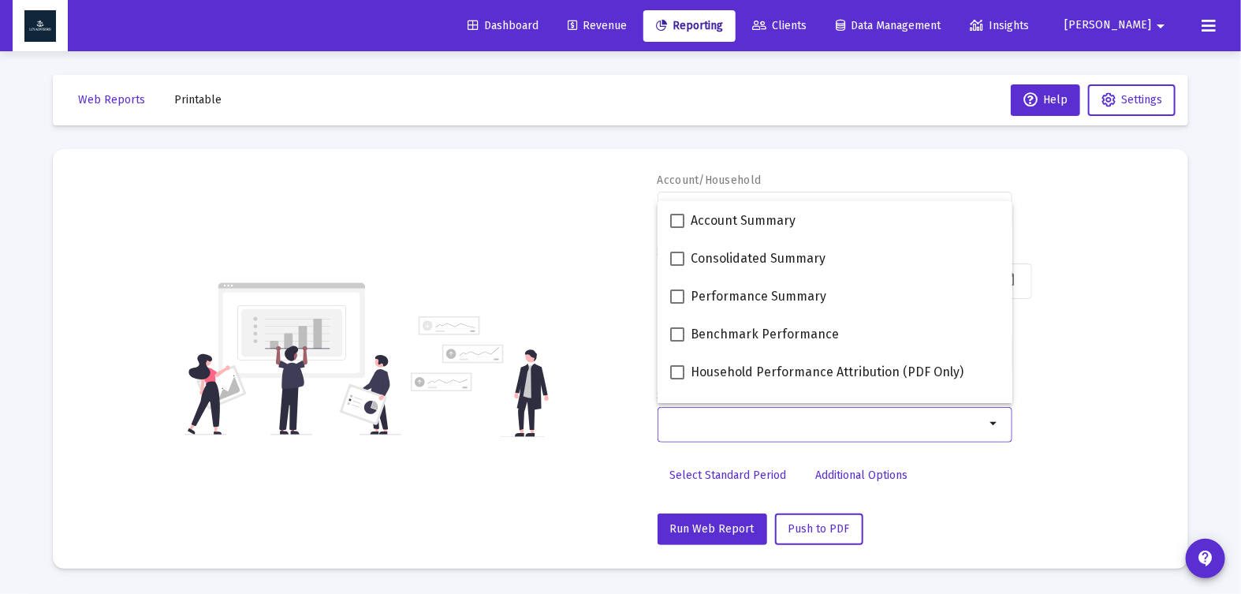
scroll to position [631, 0]
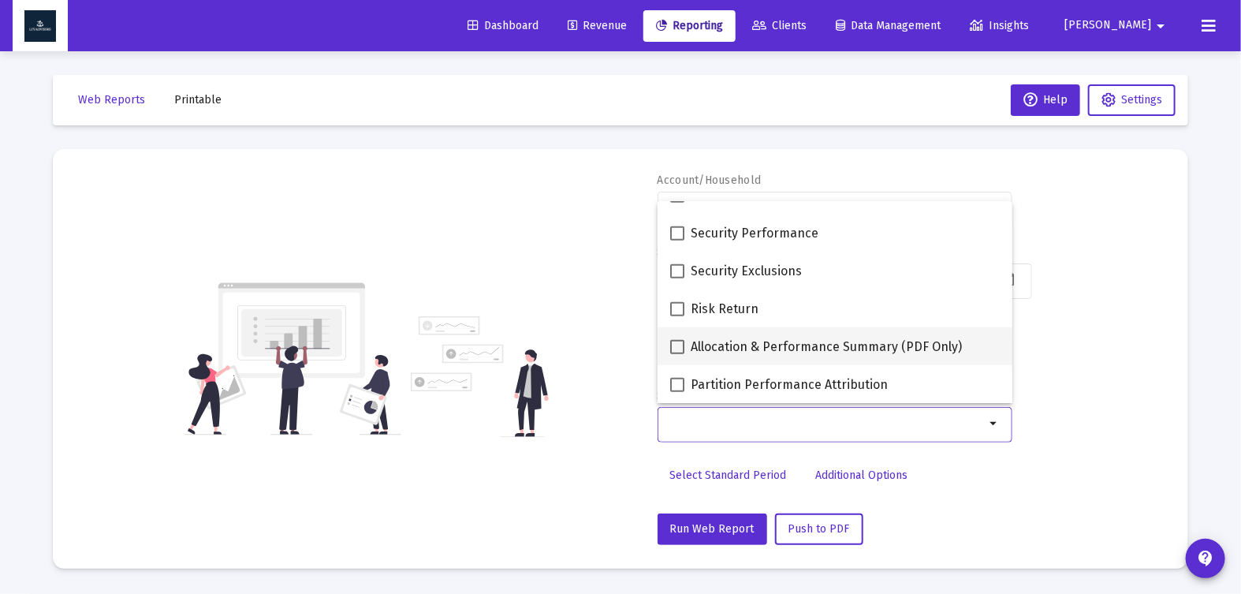
click at [743, 346] on span "Allocation & Performance Summary (PDF Only)" at bounding box center [826, 346] width 271 height 19
click at [677, 354] on input "Allocation & Performance Summary (PDF Only)" at bounding box center [676, 354] width 1 height 1
checkbox input "true"
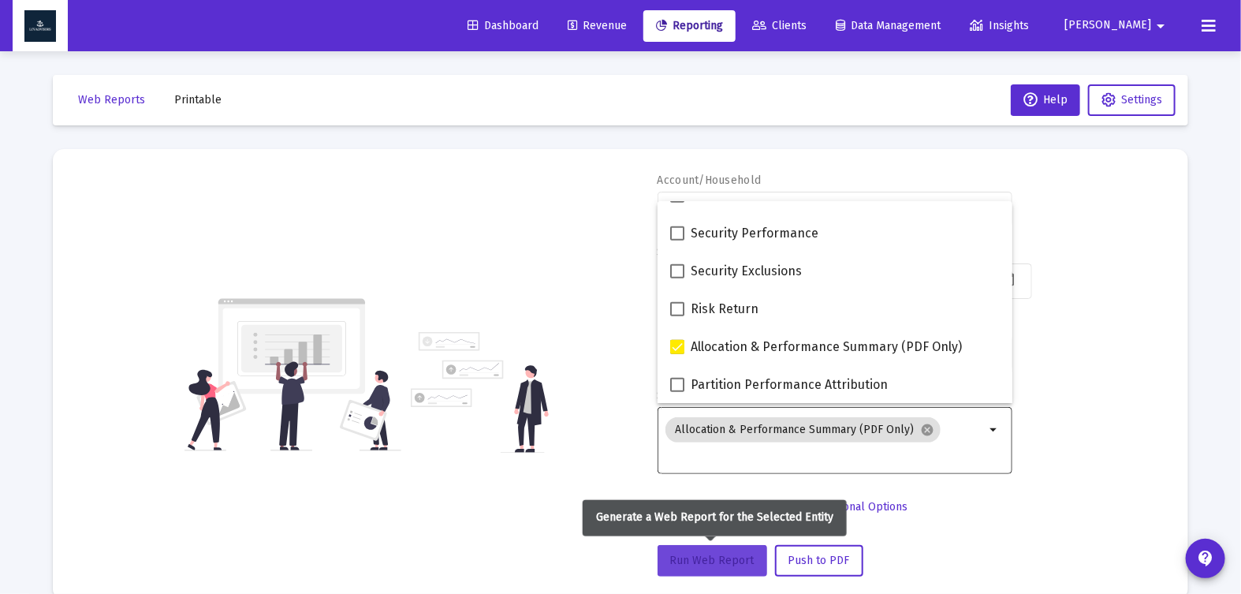
drag, startPoint x: 728, startPoint y: 564, endPoint x: 821, endPoint y: 542, distance: 96.4
click at [728, 564] on span "Run Web Report" at bounding box center [712, 559] width 84 height 13
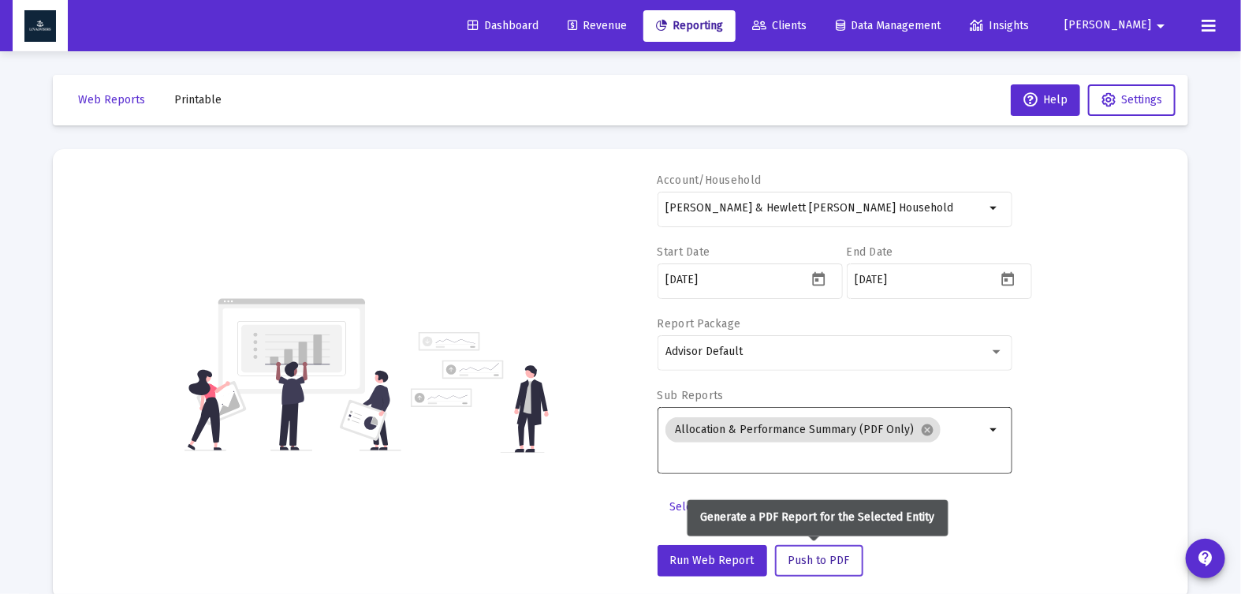
click at [802, 562] on span "Push to PDF" at bounding box center [818, 559] width 61 height 13
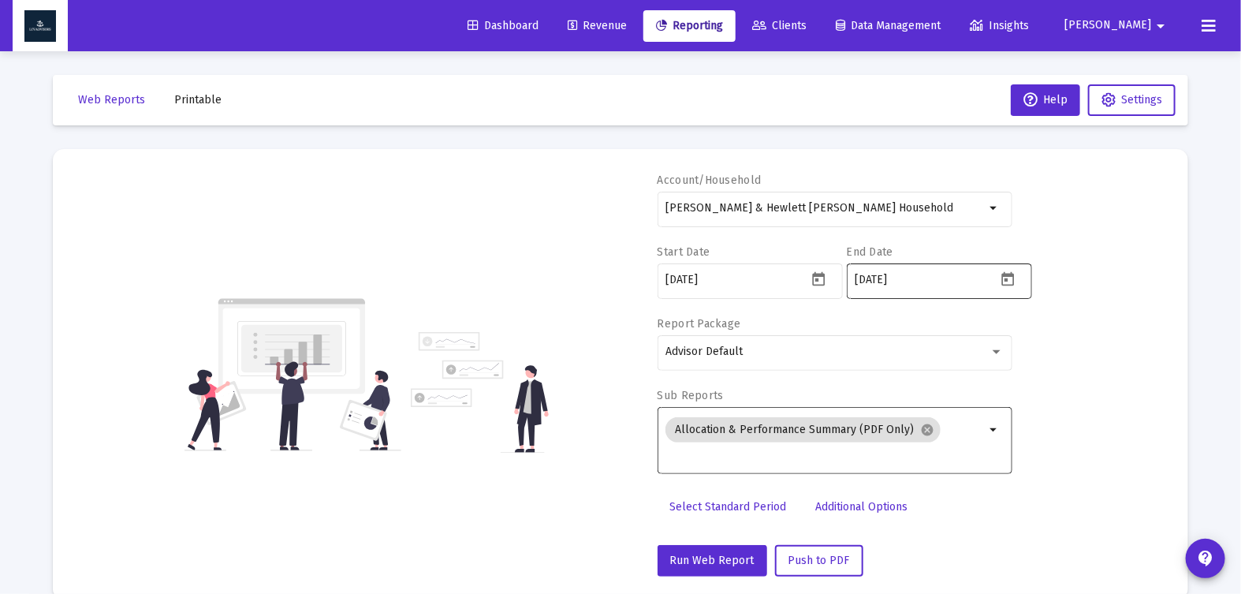
click at [1007, 283] on icon "Open calendar" at bounding box center [1008, 279] width 13 height 14
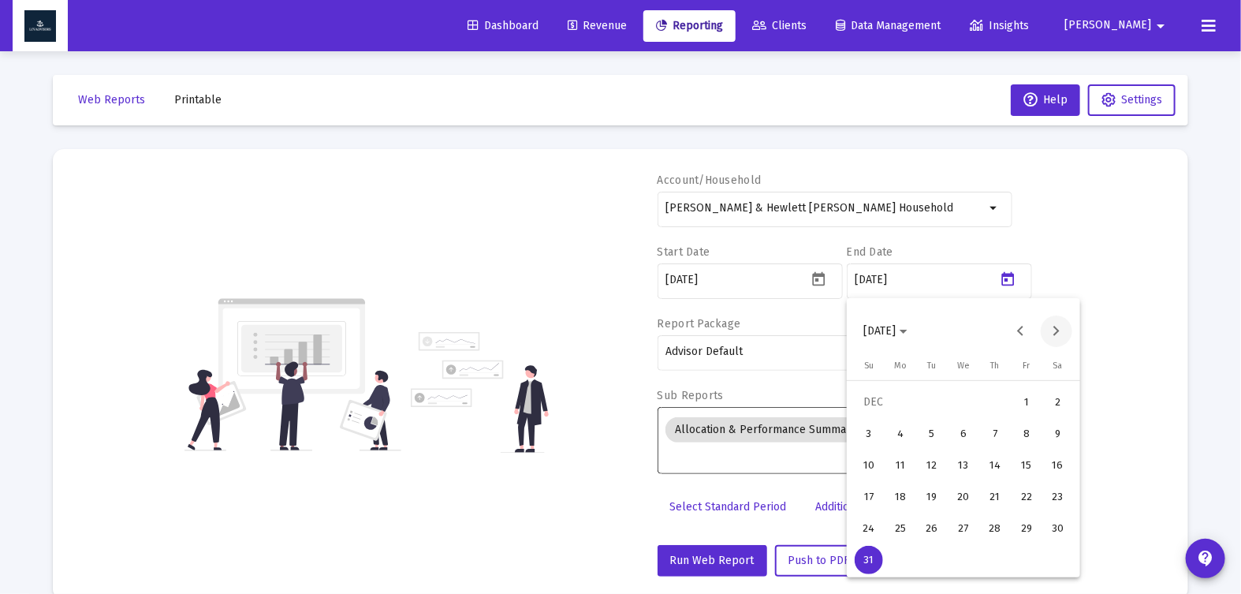
click at [1056, 334] on button "Next month" at bounding box center [1057, 331] width 32 height 32
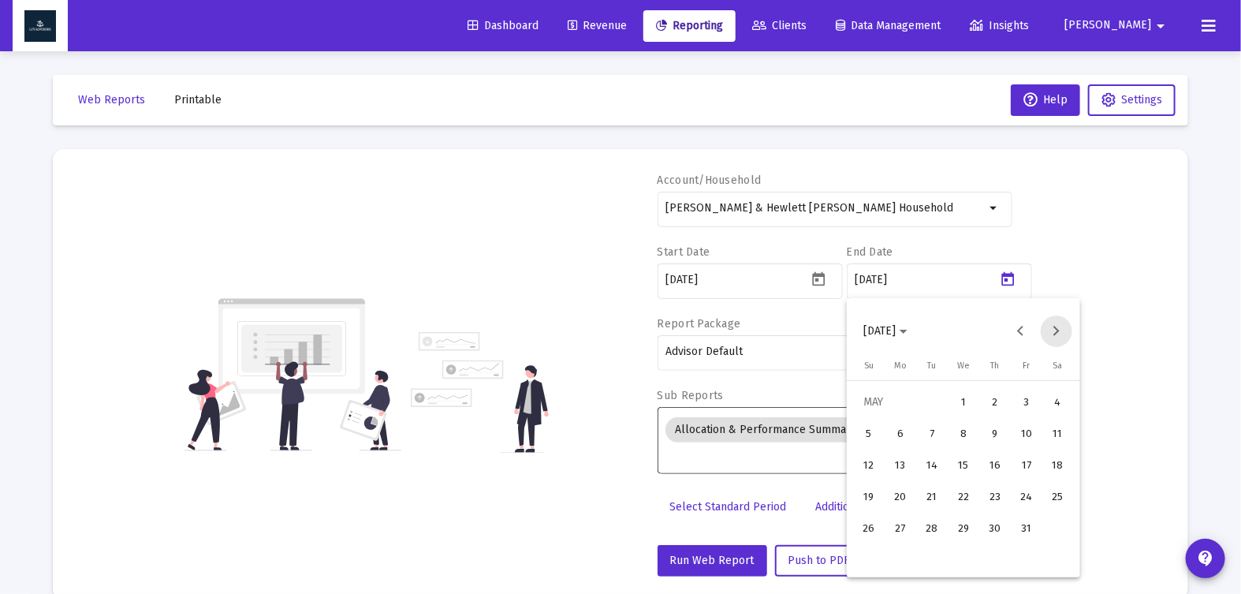
click at [1056, 334] on button "Next month" at bounding box center [1057, 331] width 32 height 32
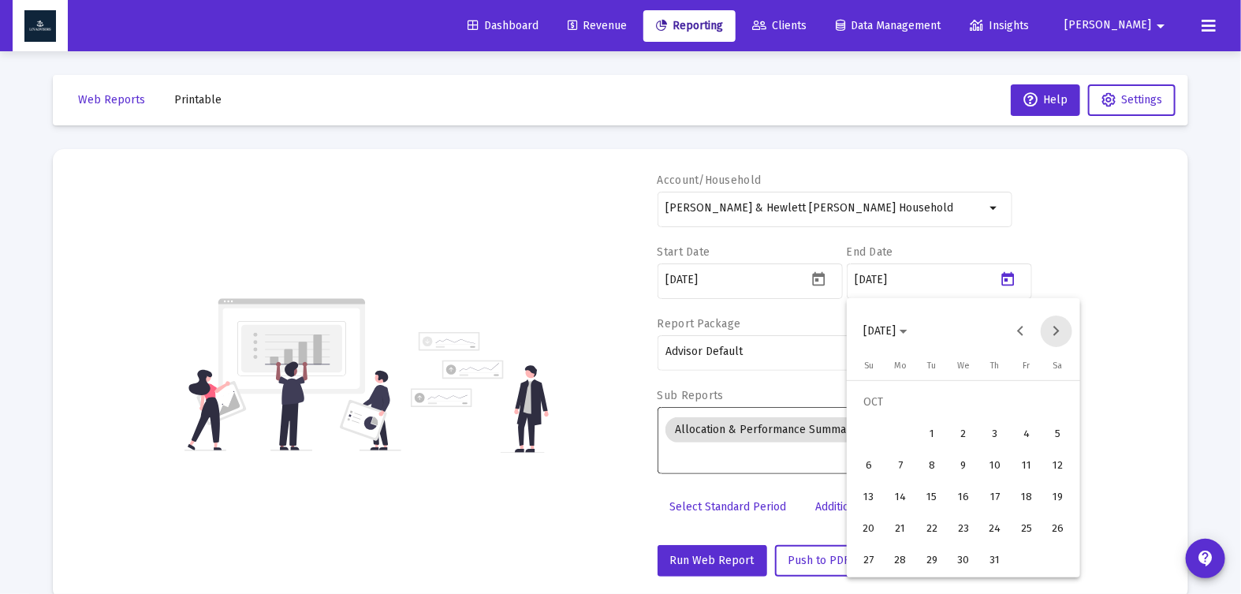
click at [1056, 334] on button "Next month" at bounding box center [1057, 331] width 32 height 32
click at [1018, 328] on button "Previous month" at bounding box center [1021, 331] width 32 height 32
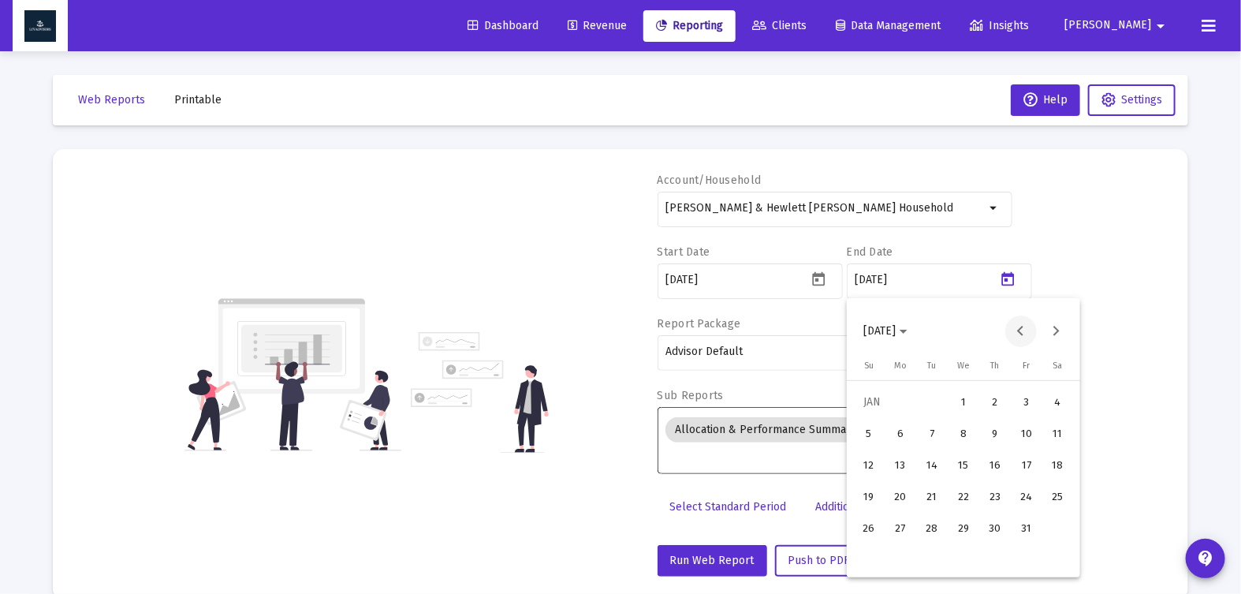
click at [1018, 328] on button "Previous month" at bounding box center [1021, 331] width 32 height 32
click at [916, 559] on button "31" at bounding box center [932, 560] width 32 height 32
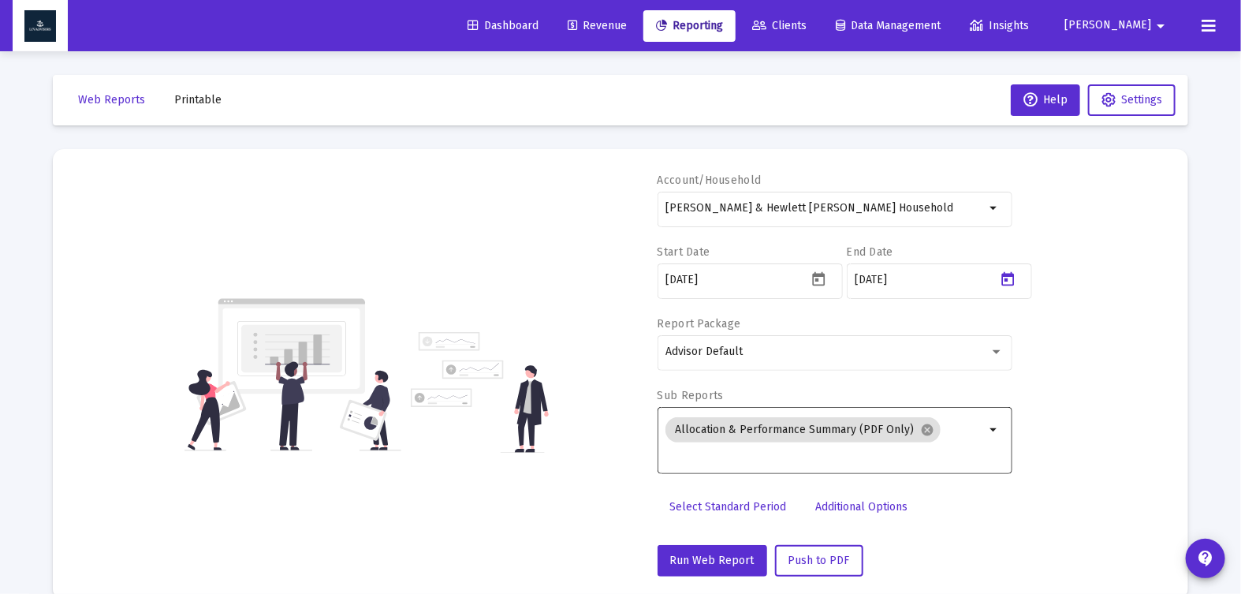
type input "[DATE]"
click at [820, 281] on icon "Open calendar" at bounding box center [818, 279] width 17 height 17
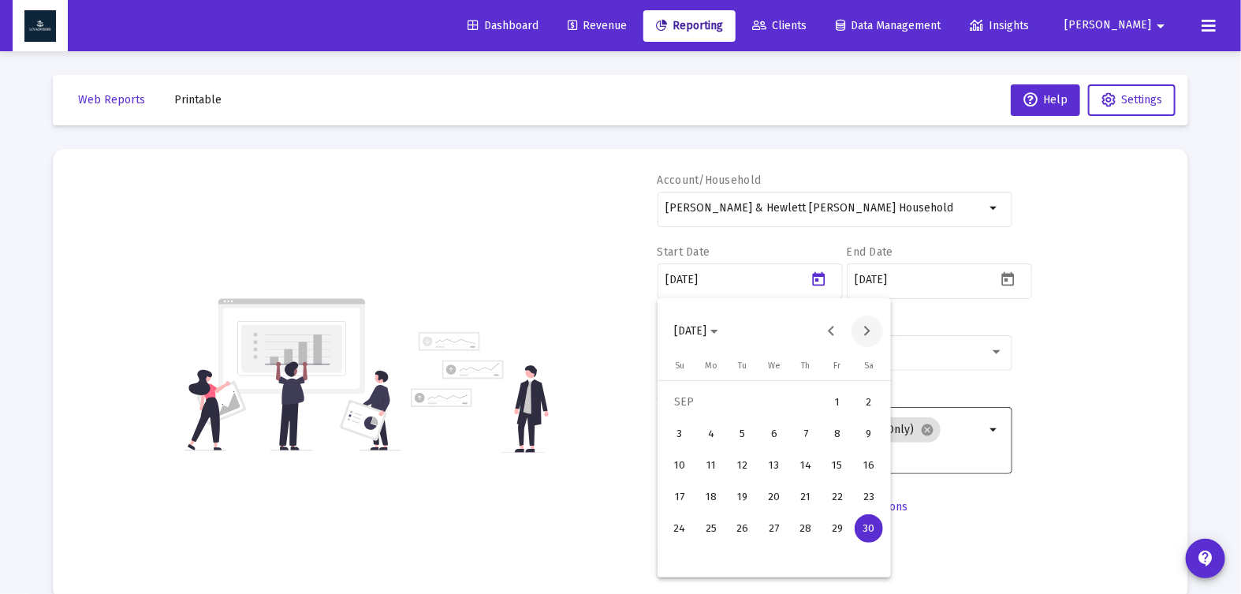
click at [860, 327] on button "Next month" at bounding box center [867, 331] width 32 height 32
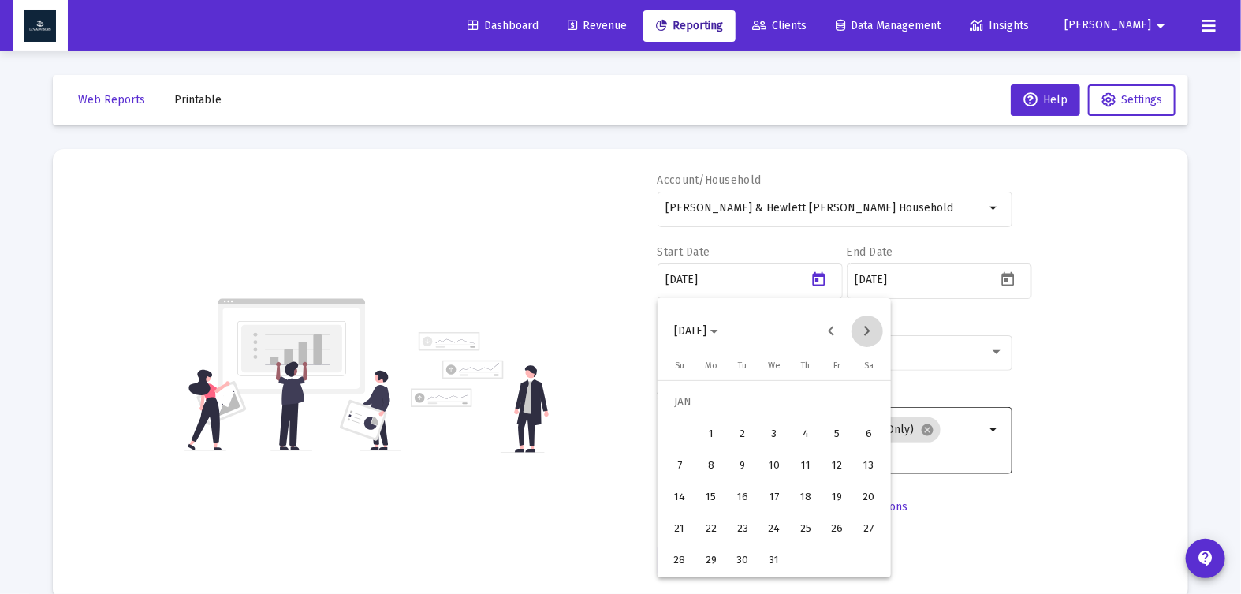
click at [860, 327] on button "Next month" at bounding box center [867, 331] width 32 height 32
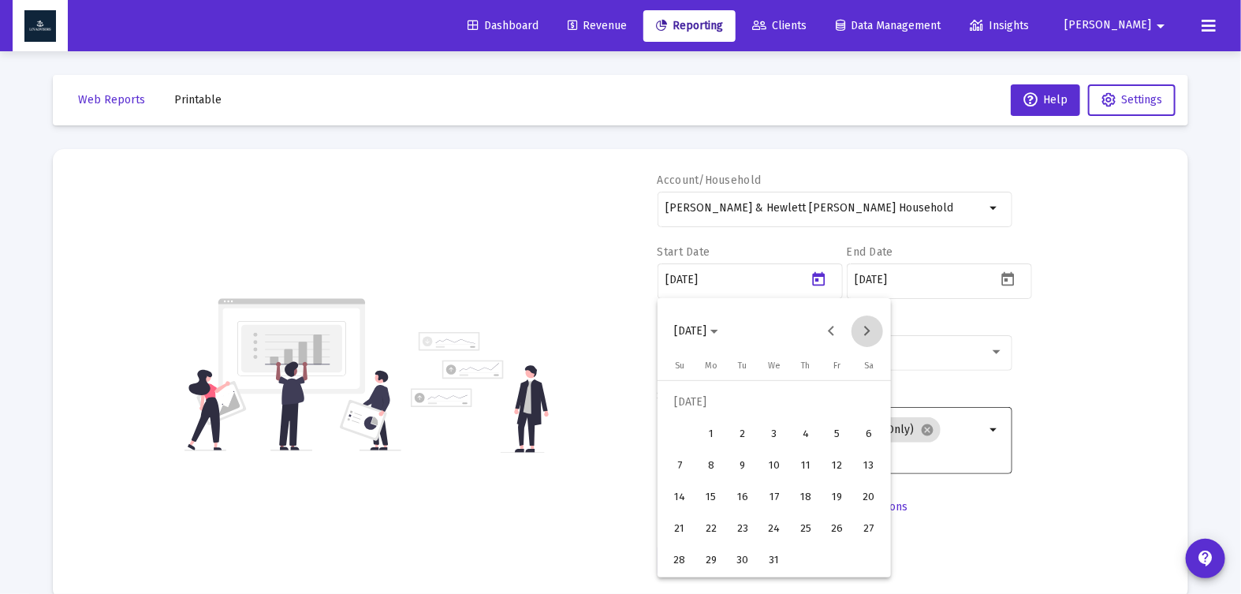
click at [860, 327] on button "Next month" at bounding box center [867, 331] width 32 height 32
click at [870, 535] on div "30" at bounding box center [869, 528] width 28 height 28
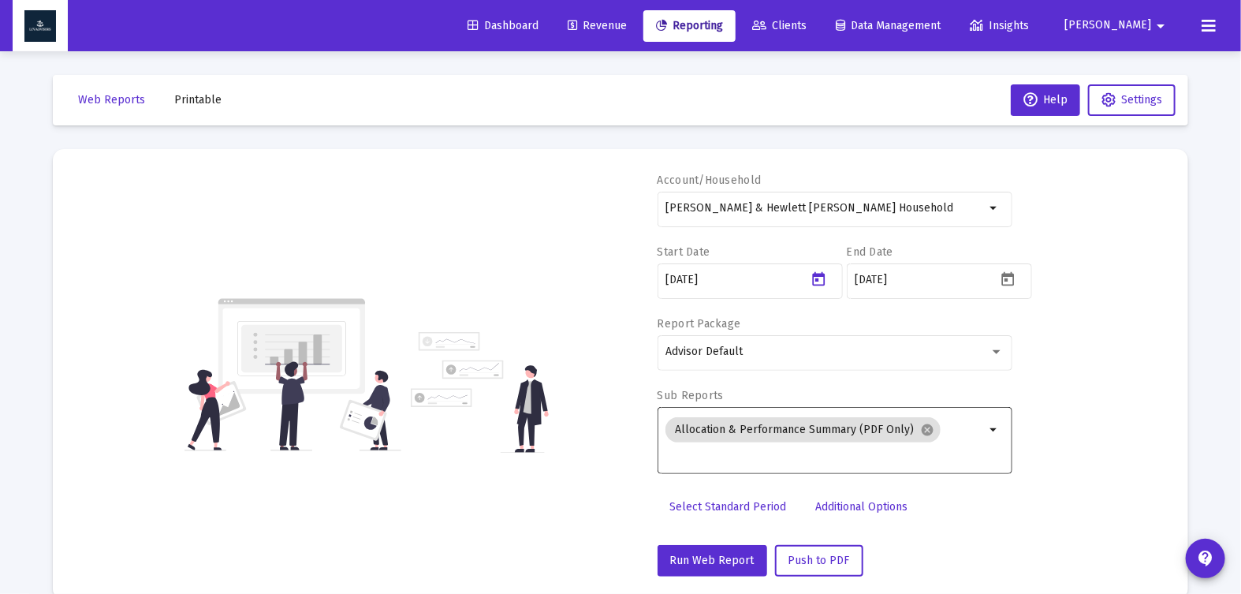
type input "[DATE]"
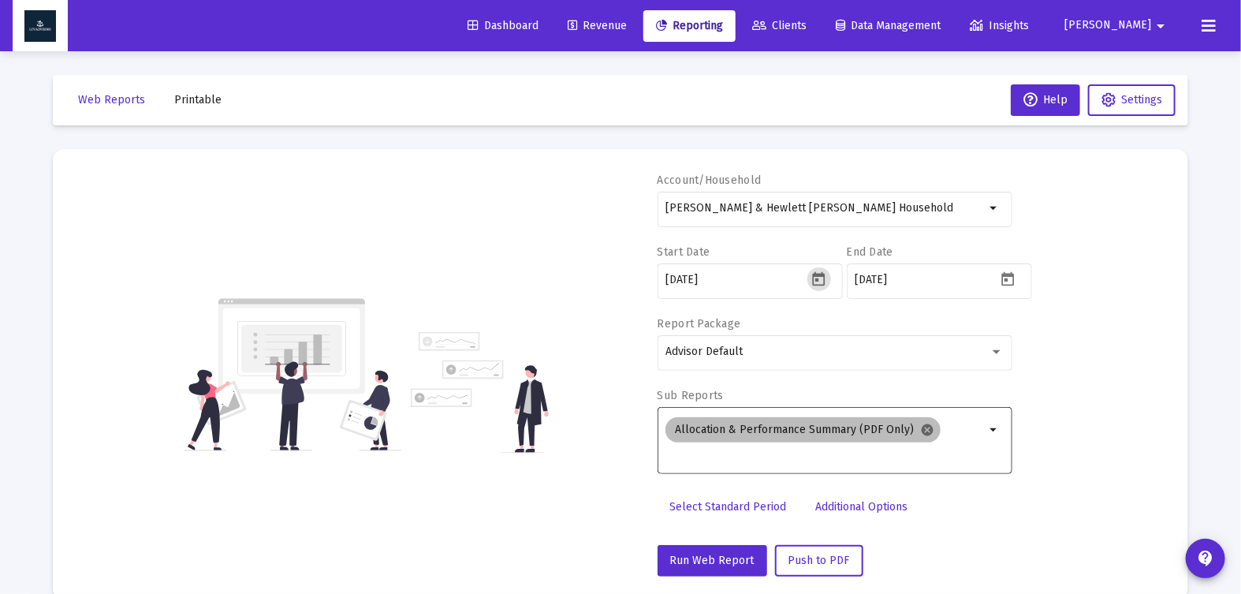
click at [922, 426] on mat-icon "cancel" at bounding box center [927, 430] width 14 height 14
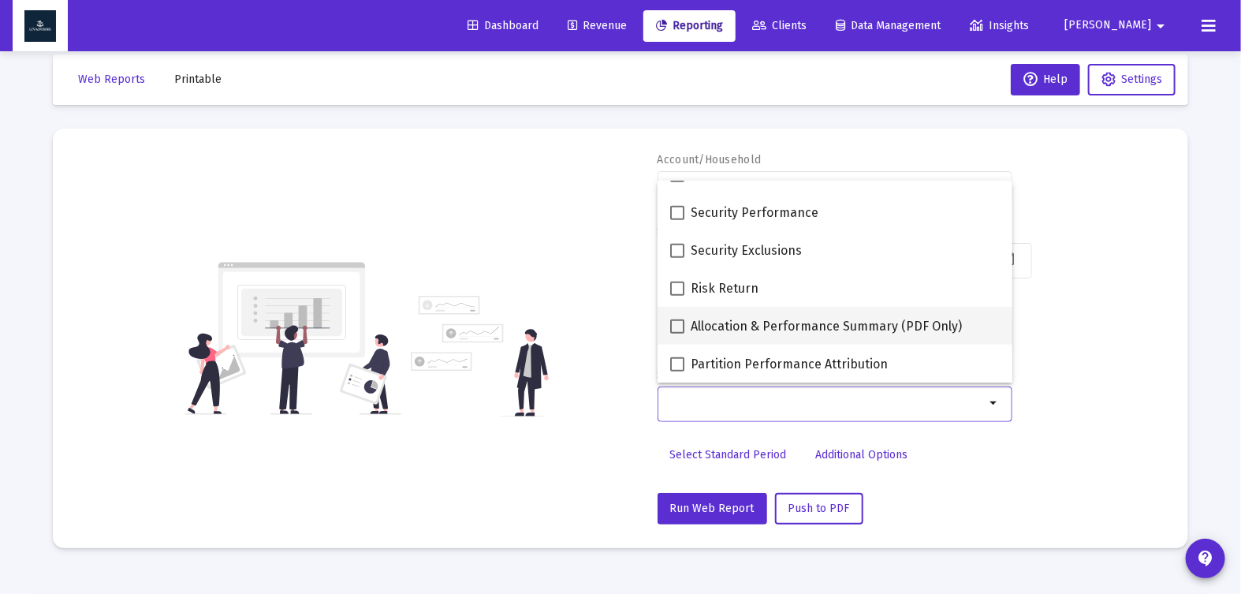
click at [791, 322] on span "Allocation & Performance Summary (PDF Only)" at bounding box center [826, 326] width 271 height 19
click at [677, 333] on input "Allocation & Performance Summary (PDF Only)" at bounding box center [676, 333] width 1 height 1
checkbox input "true"
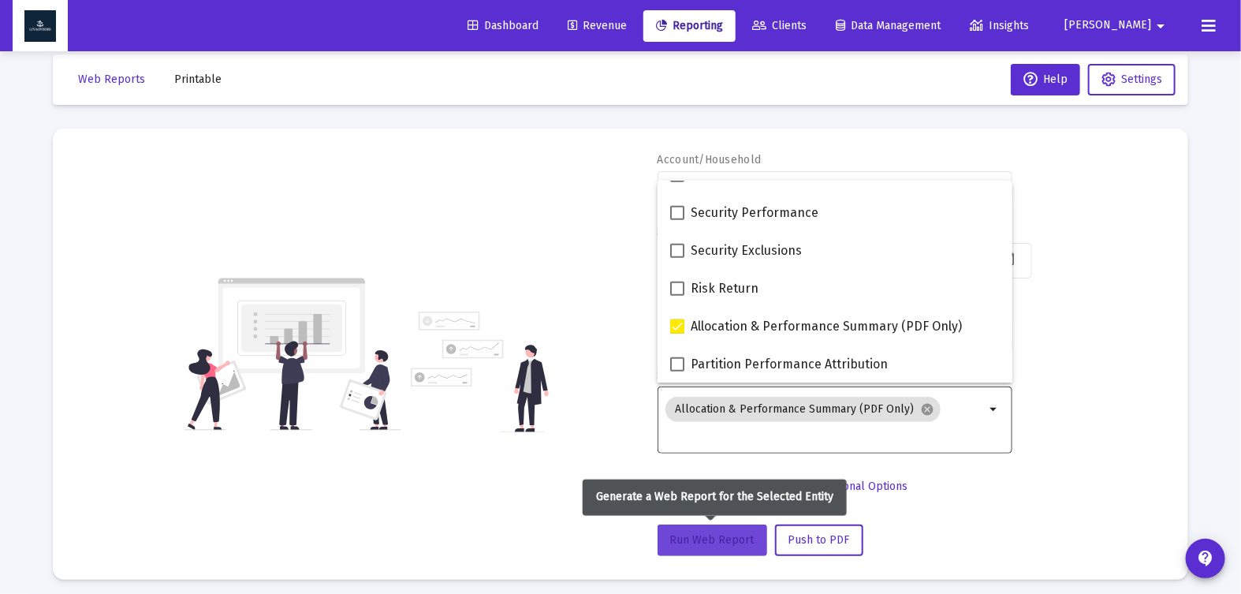
click at [718, 535] on span "Run Web Report" at bounding box center [712, 539] width 84 height 13
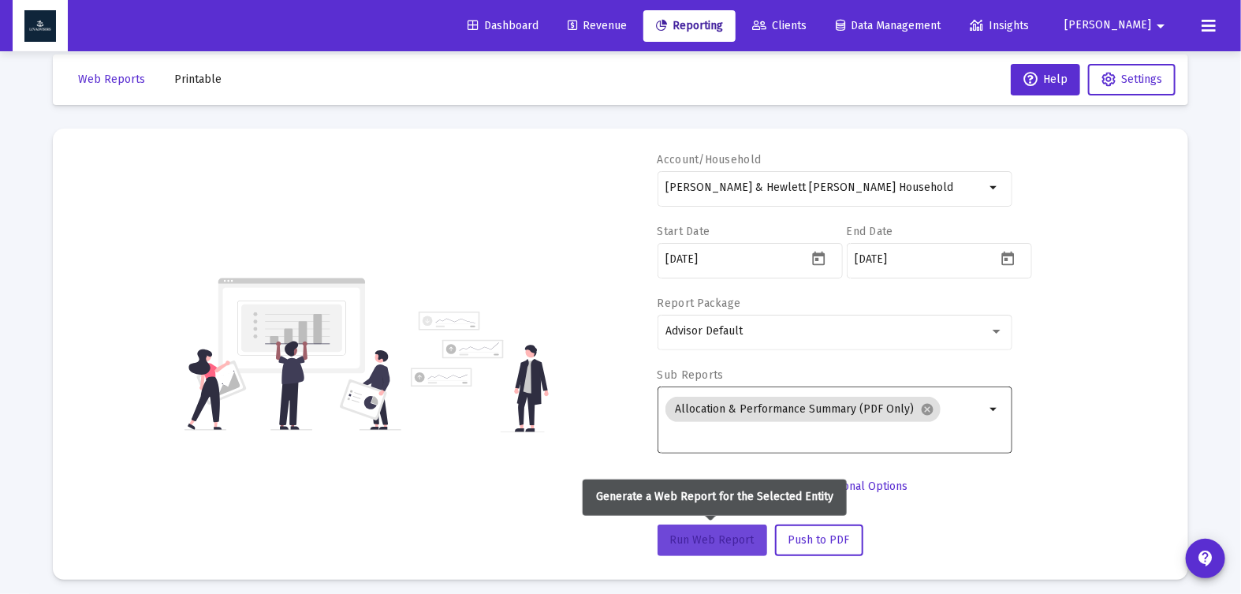
click at [713, 542] on span "Run Web Report" at bounding box center [712, 539] width 84 height 13
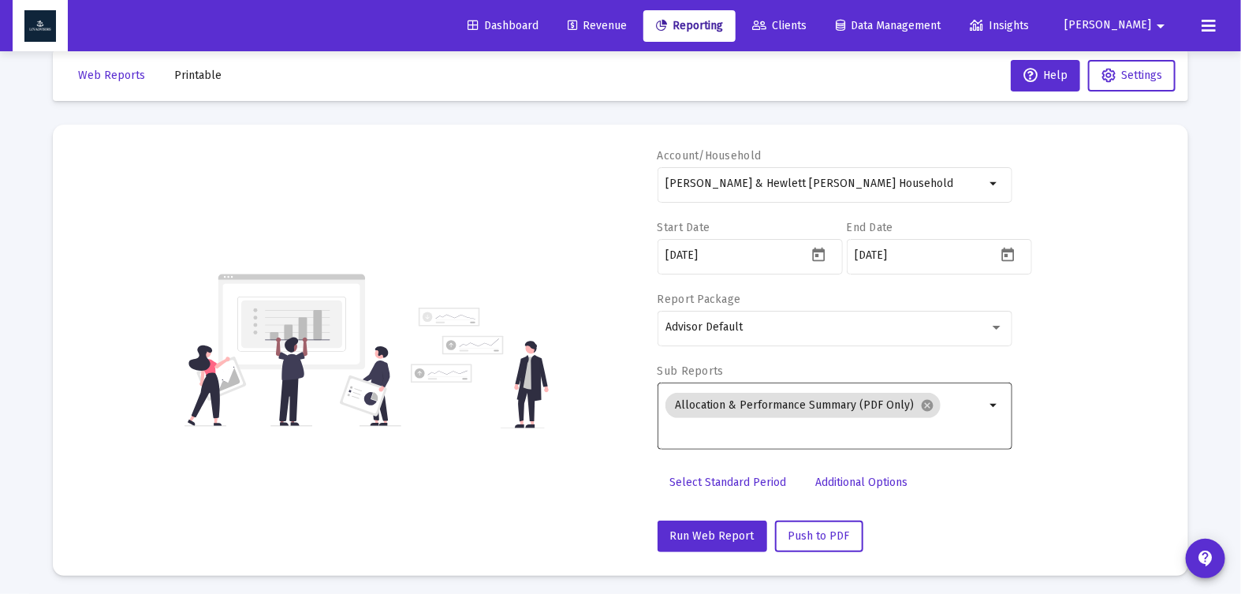
scroll to position [0, 0]
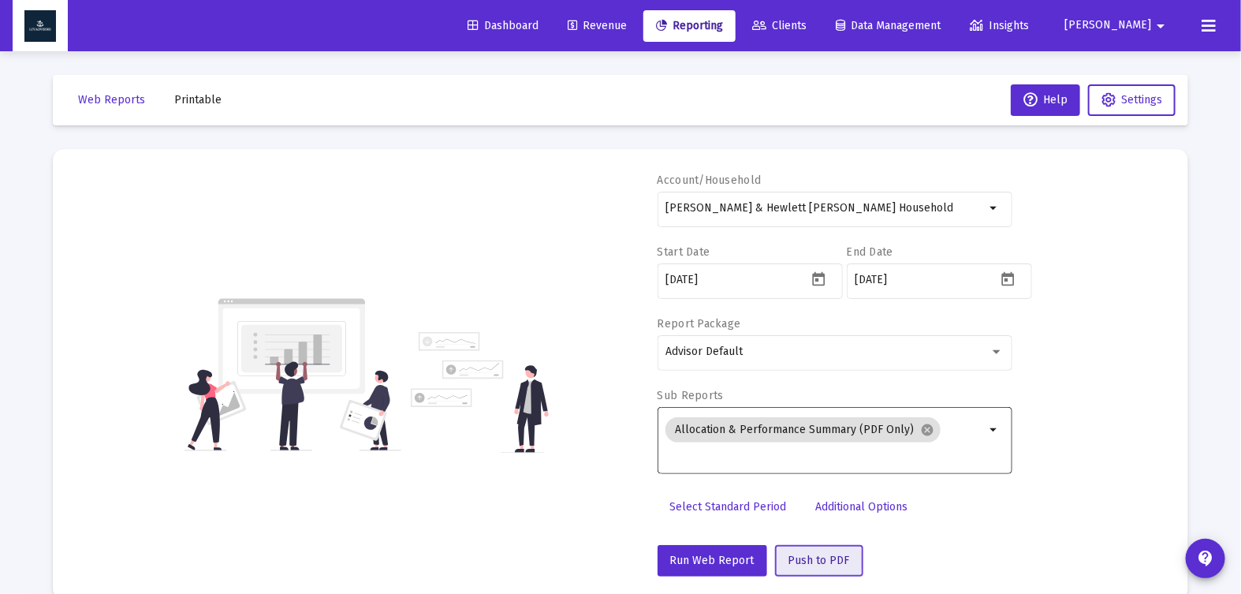
click at [794, 557] on span "Push to PDF" at bounding box center [818, 559] width 61 height 13
click at [204, 104] on span "Printable" at bounding box center [197, 99] width 47 height 13
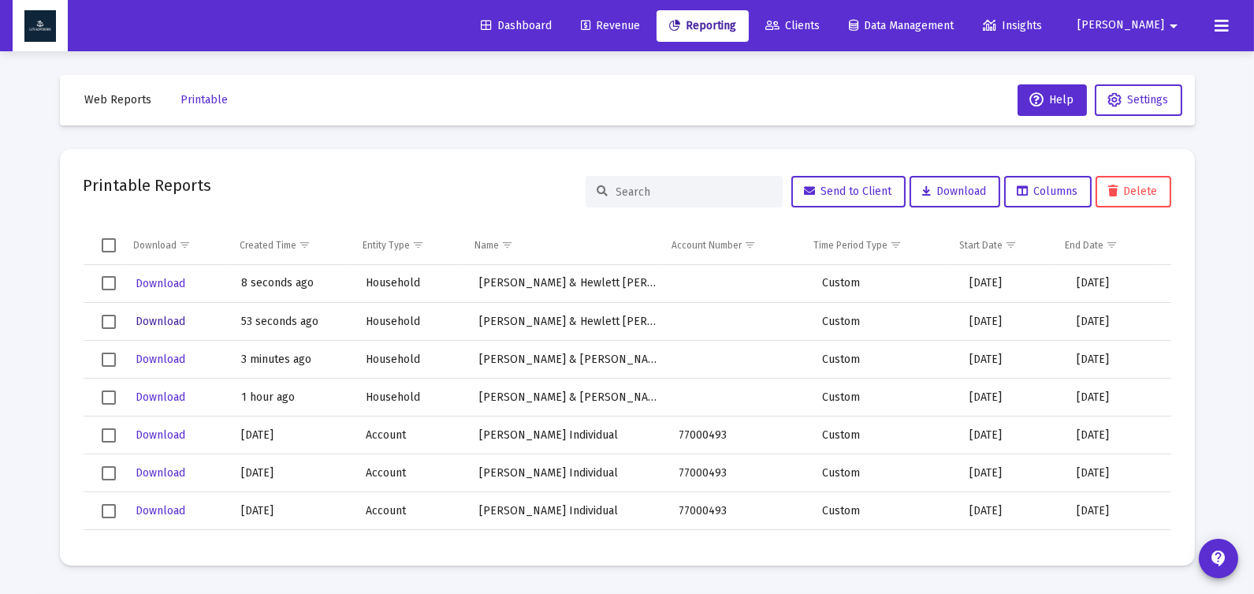
click at [158, 321] on span "Download" at bounding box center [161, 321] width 50 height 13
click at [164, 281] on span "Download" at bounding box center [161, 283] width 50 height 13
click at [113, 102] on span "Web Reports" at bounding box center [118, 99] width 67 height 13
